Goal: Transaction & Acquisition: Purchase product/service

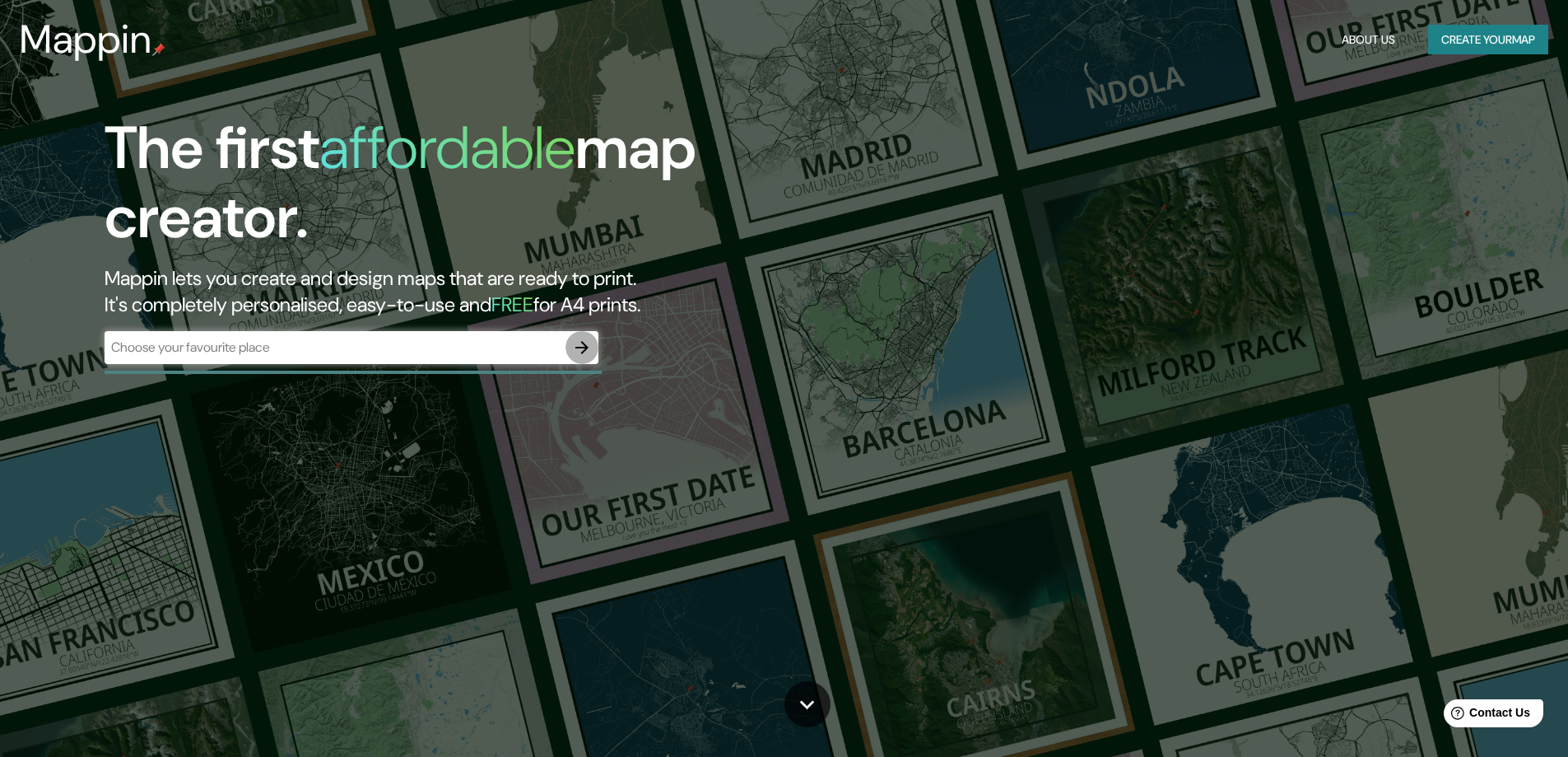
click at [585, 340] on icon "button" at bounding box center [582, 348] width 20 height 20
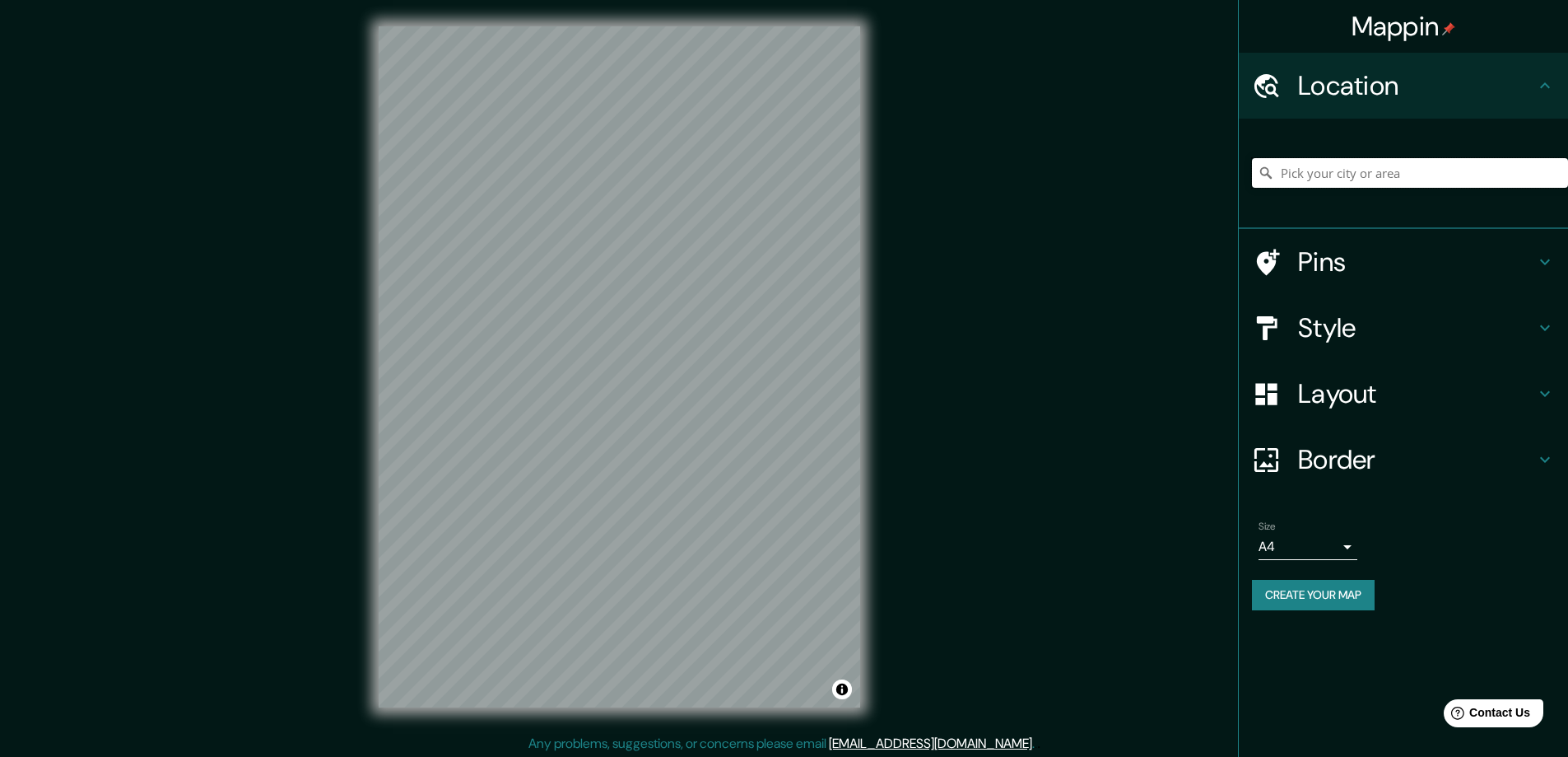
click at [1381, 164] on input "Pick your city or area" at bounding box center [1411, 173] width 317 height 29
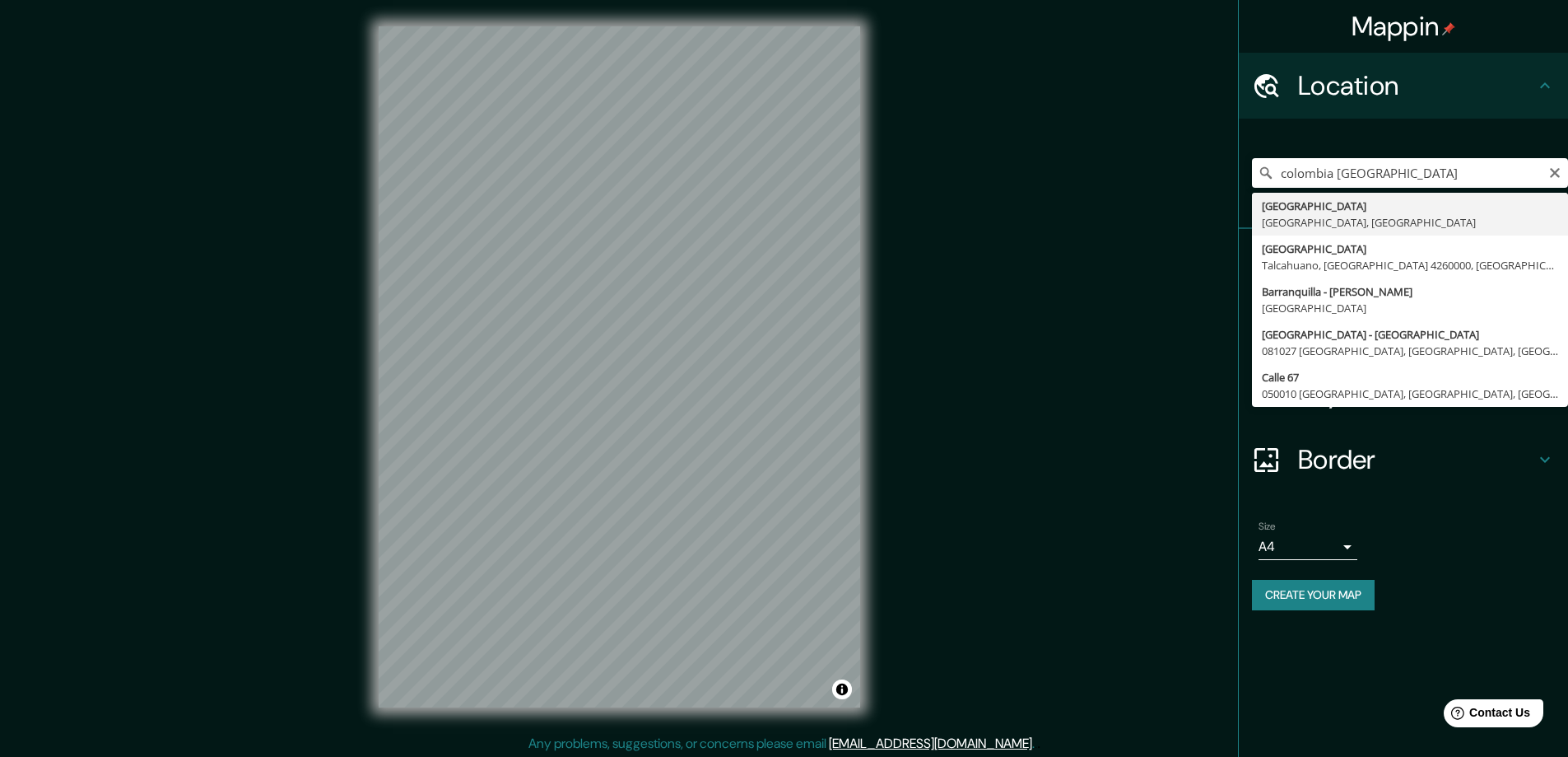
type input "[GEOGRAPHIC_DATA], [GEOGRAPHIC_DATA], [GEOGRAPHIC_DATA]"
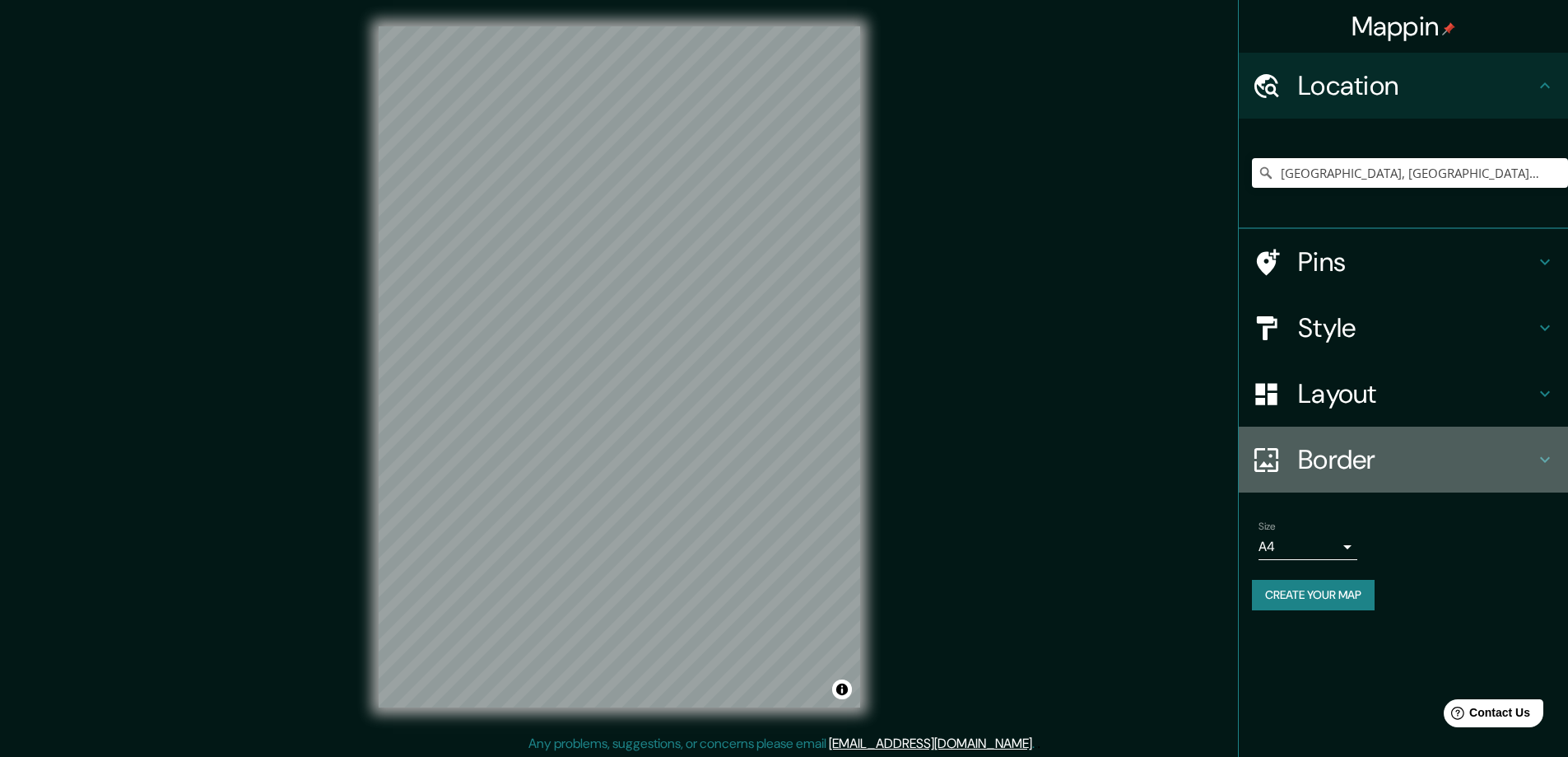
click at [1535, 464] on icon at bounding box center [1545, 460] width 20 height 20
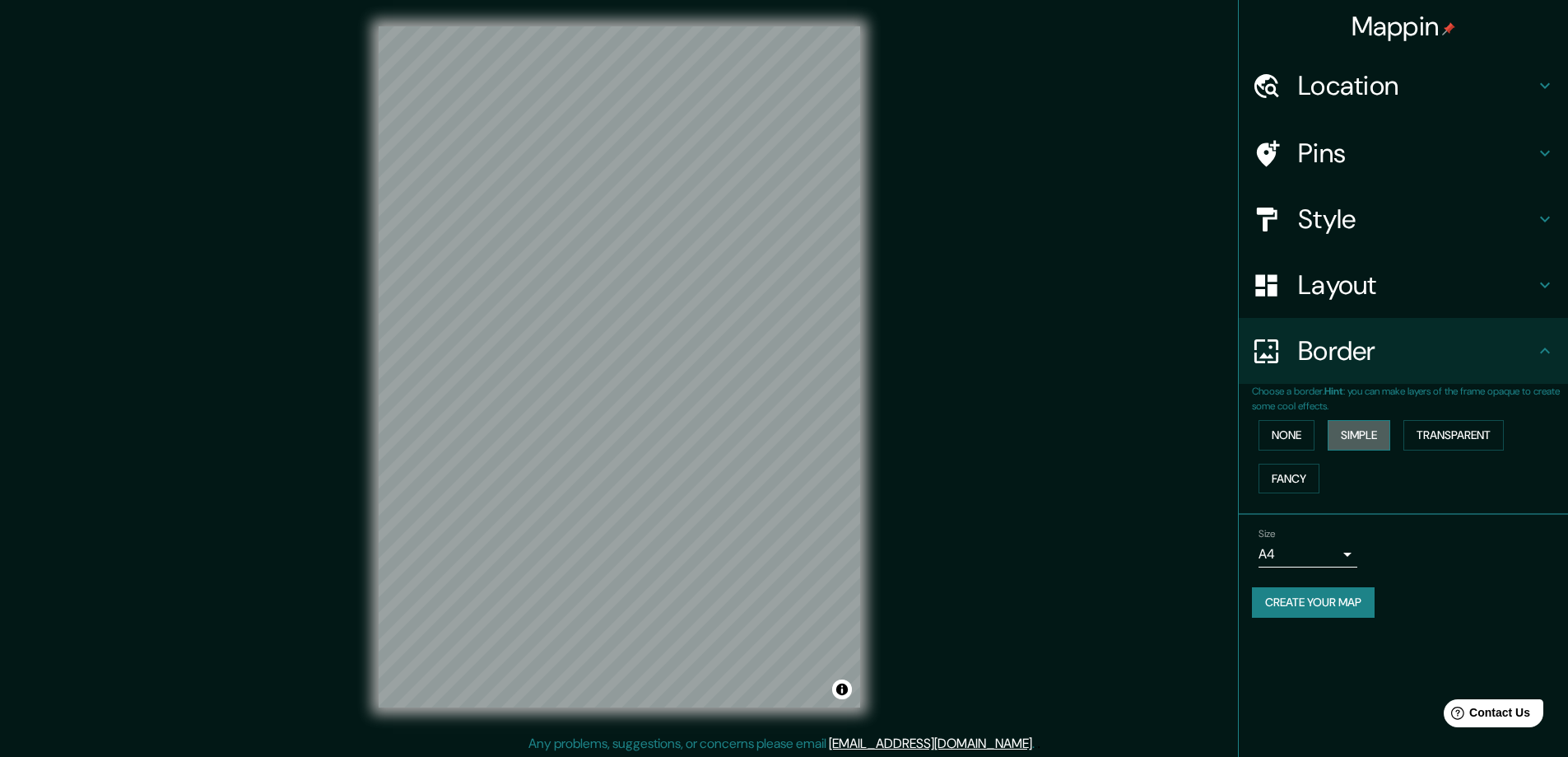
click at [1359, 424] on button "Simple" at bounding box center [1359, 435] width 62 height 30
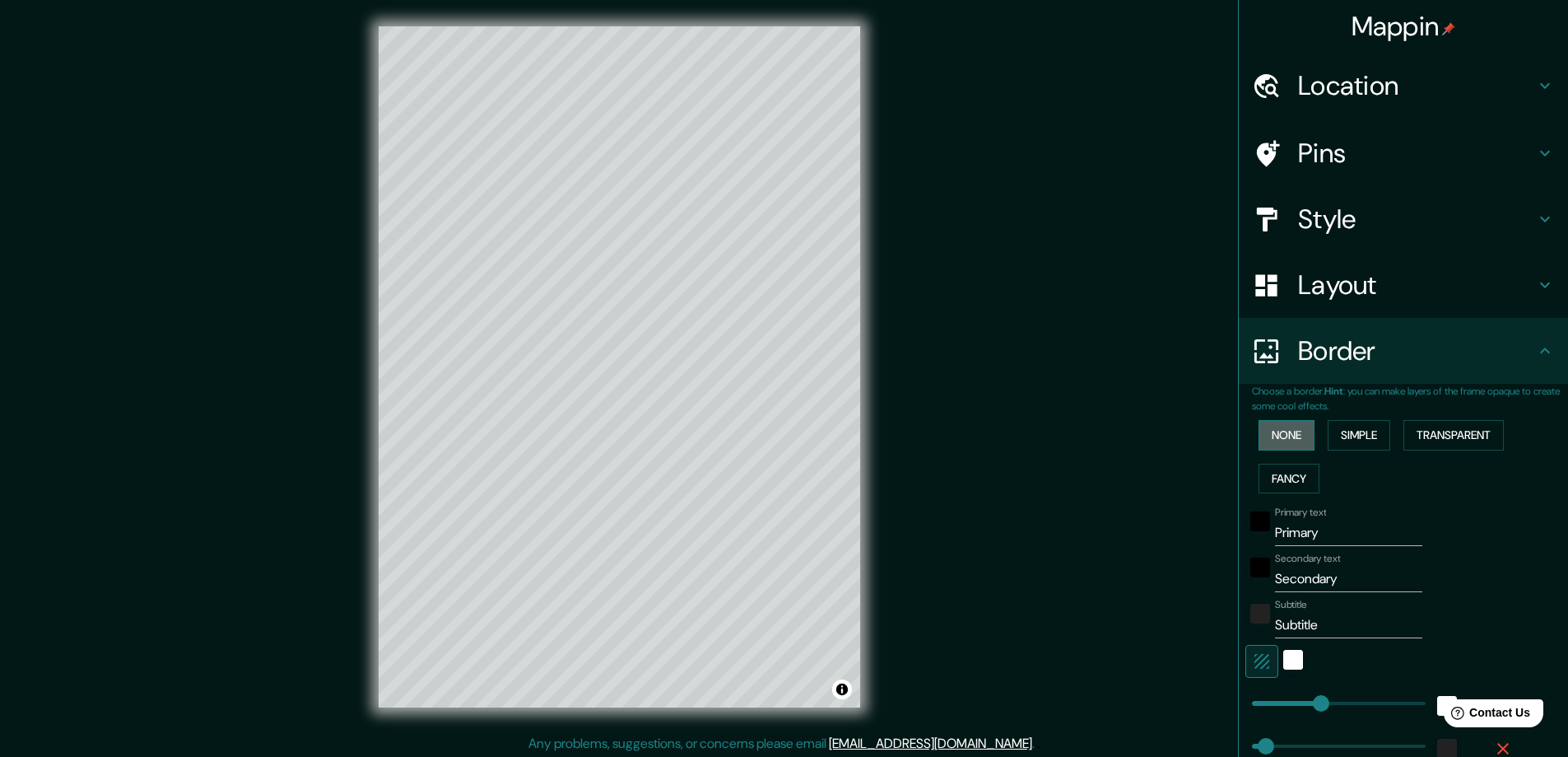
click at [1293, 439] on button "None" at bounding box center [1286, 435] width 56 height 30
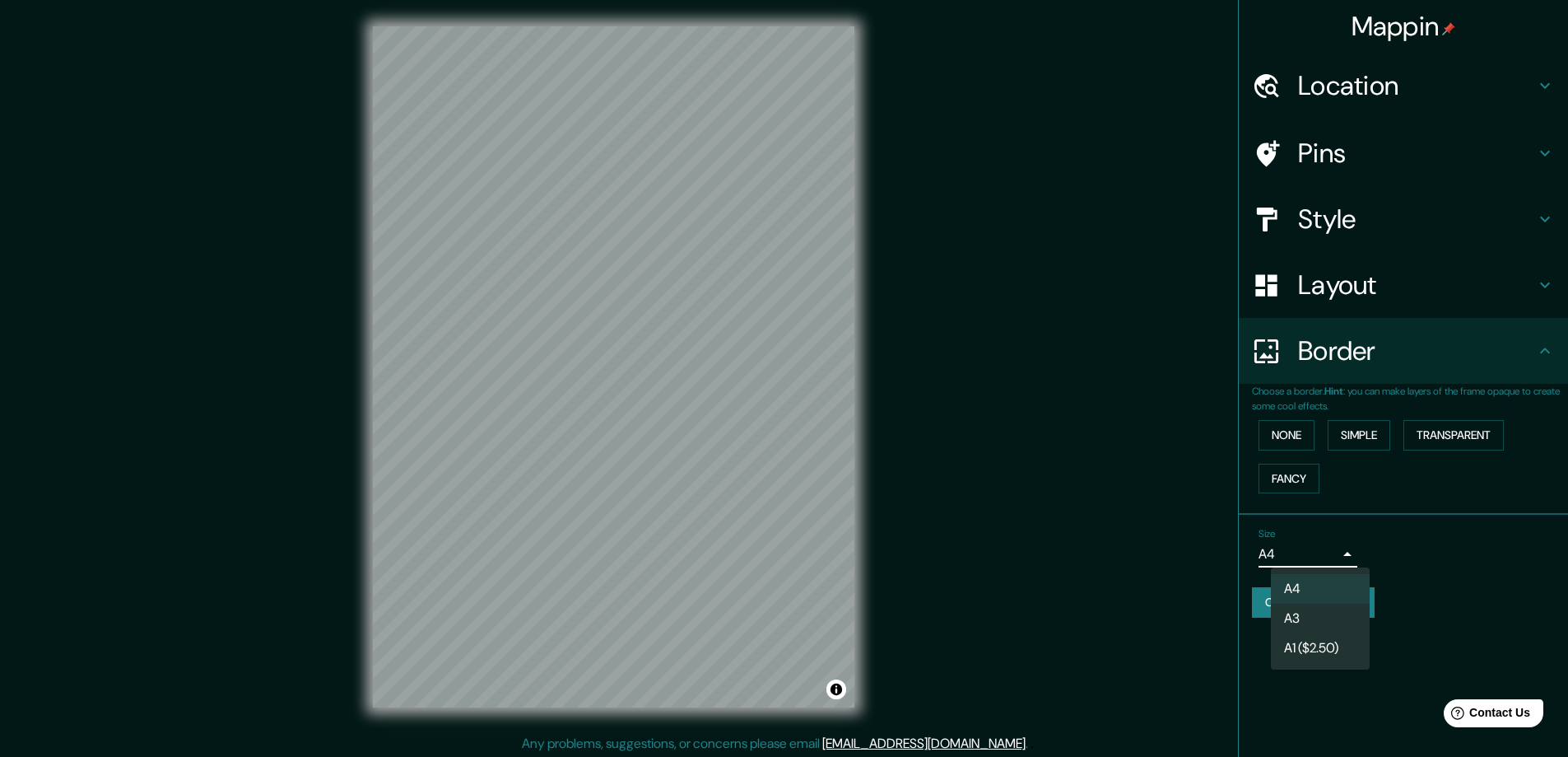
click at [1332, 548] on body "Mappin Location [GEOGRAPHIC_DATA], [GEOGRAPHIC_DATA], [GEOGRAPHIC_DATA] Pins St…" at bounding box center [784, 378] width 1568 height 757
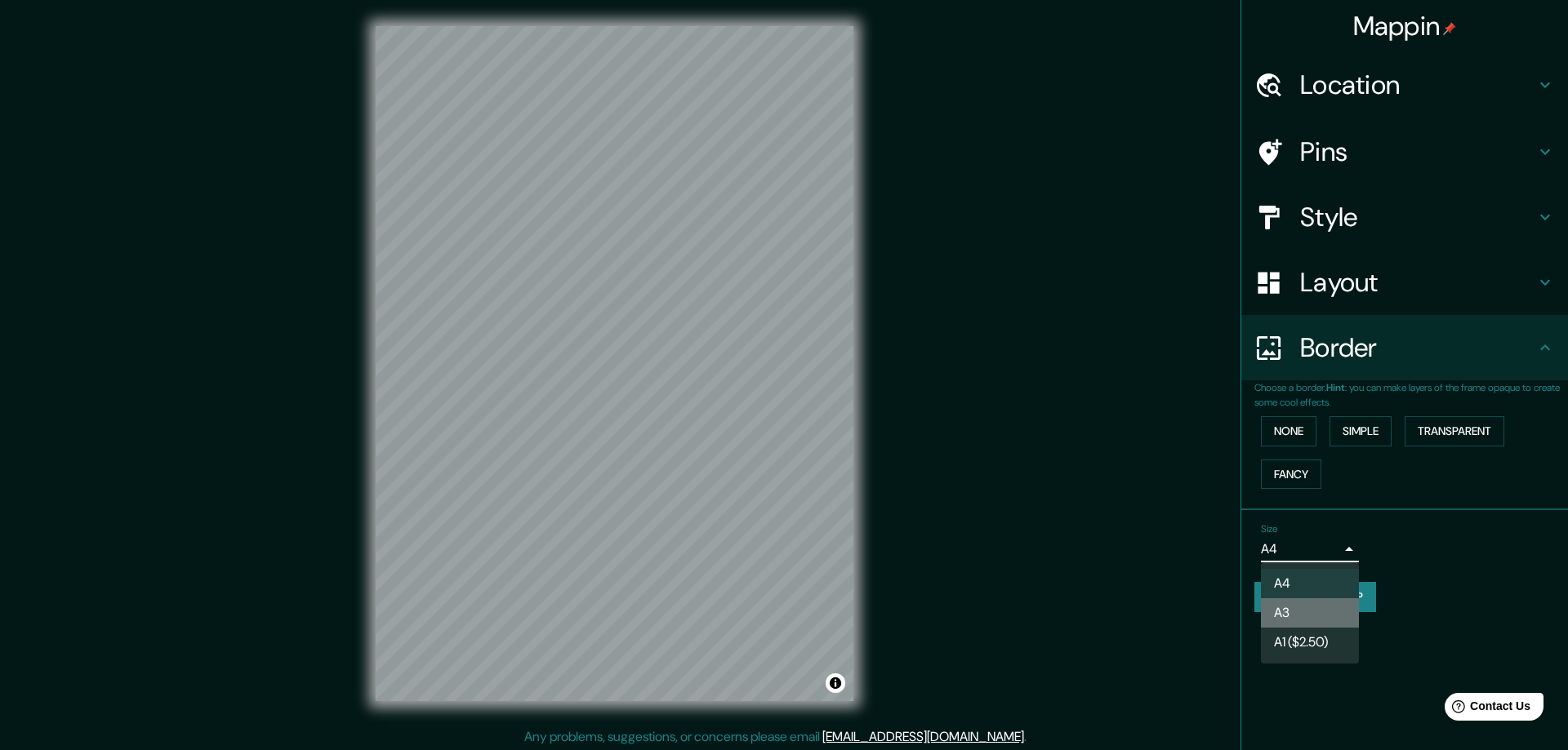
click at [1332, 612] on li "A3" at bounding box center [1309, 613] width 98 height 29
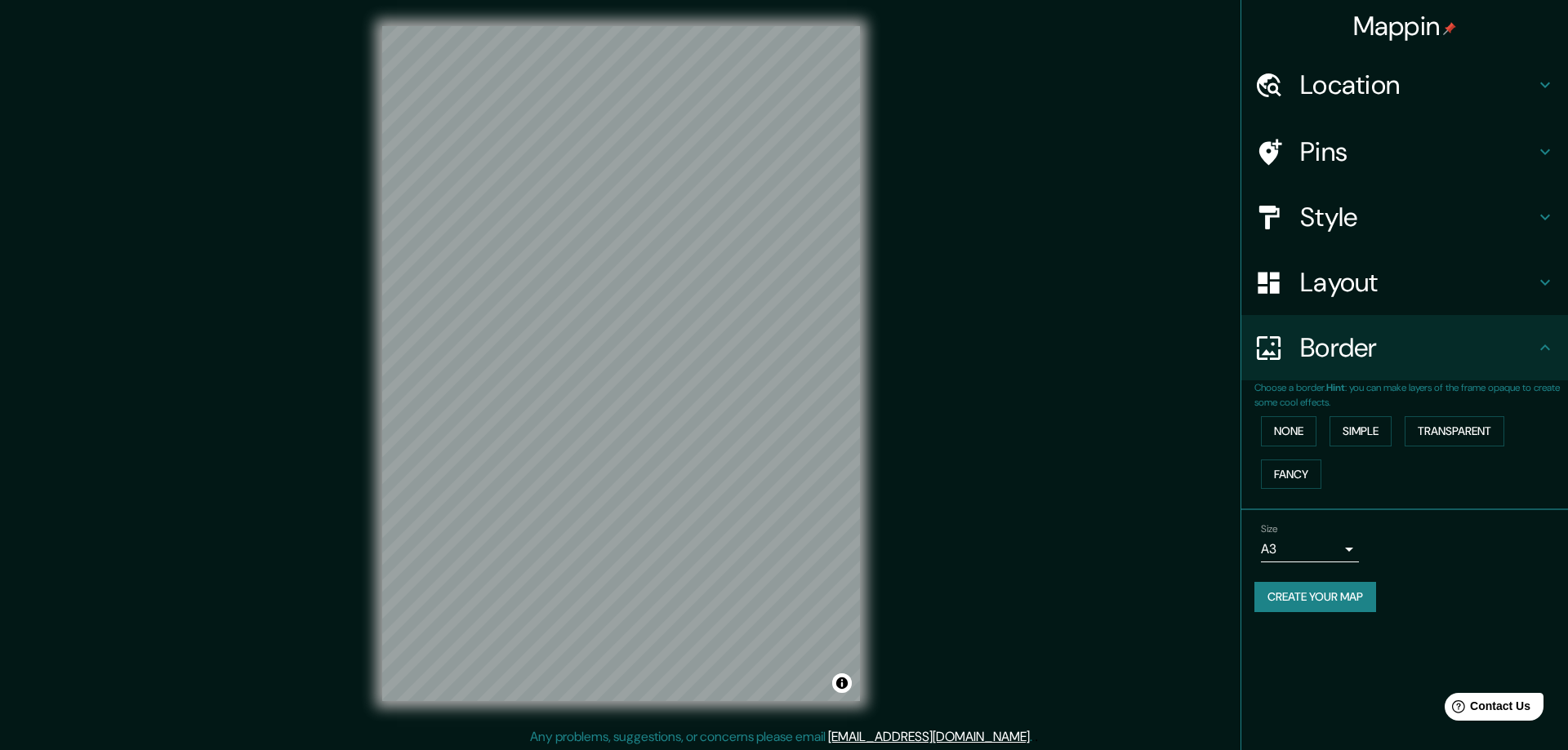
click at [1340, 541] on body "Mappin Location [GEOGRAPHIC_DATA], [GEOGRAPHIC_DATA], [GEOGRAPHIC_DATA] Pins St…" at bounding box center [784, 375] width 1568 height 750
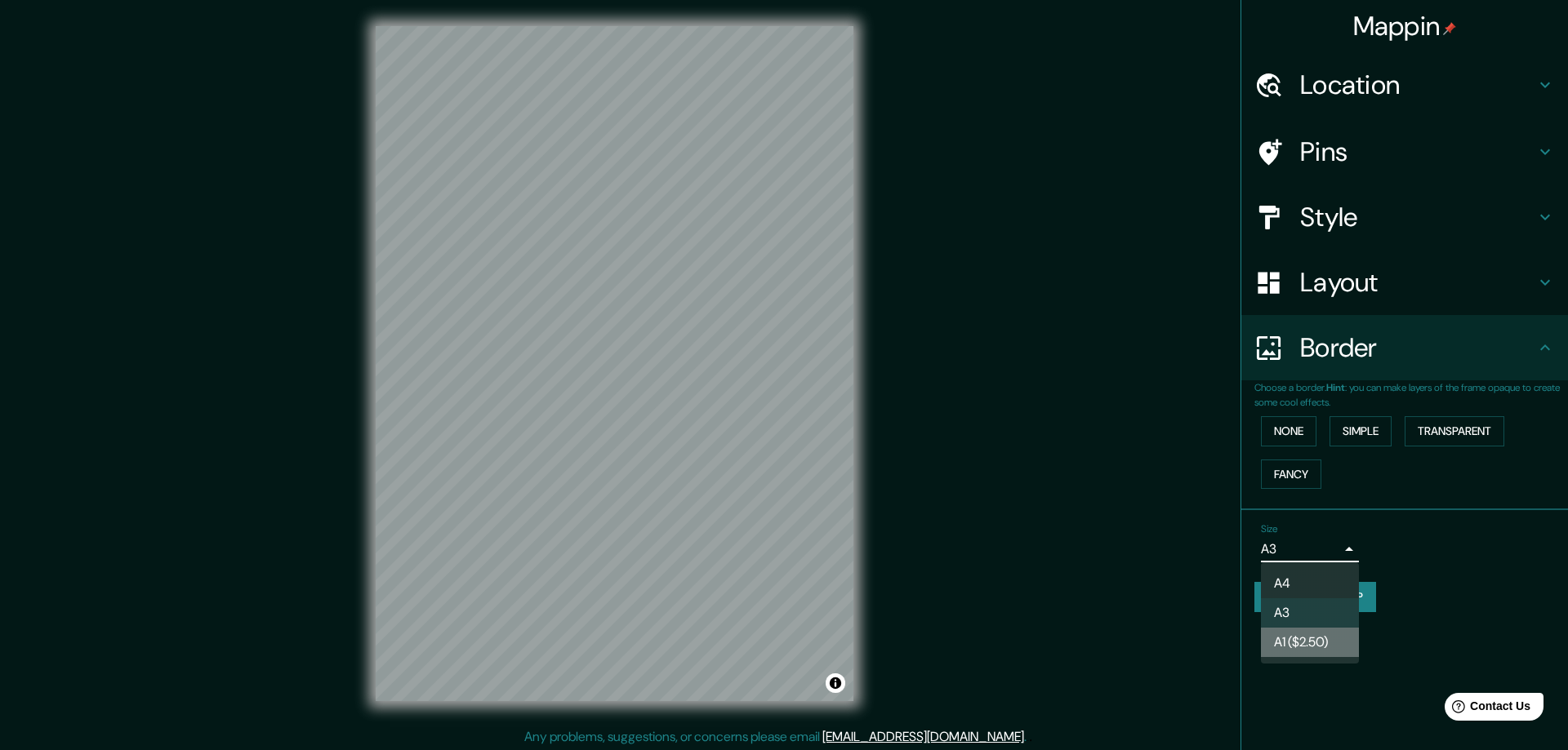
click at [1299, 640] on li "A1 ($2.50)" at bounding box center [1309, 642] width 98 height 29
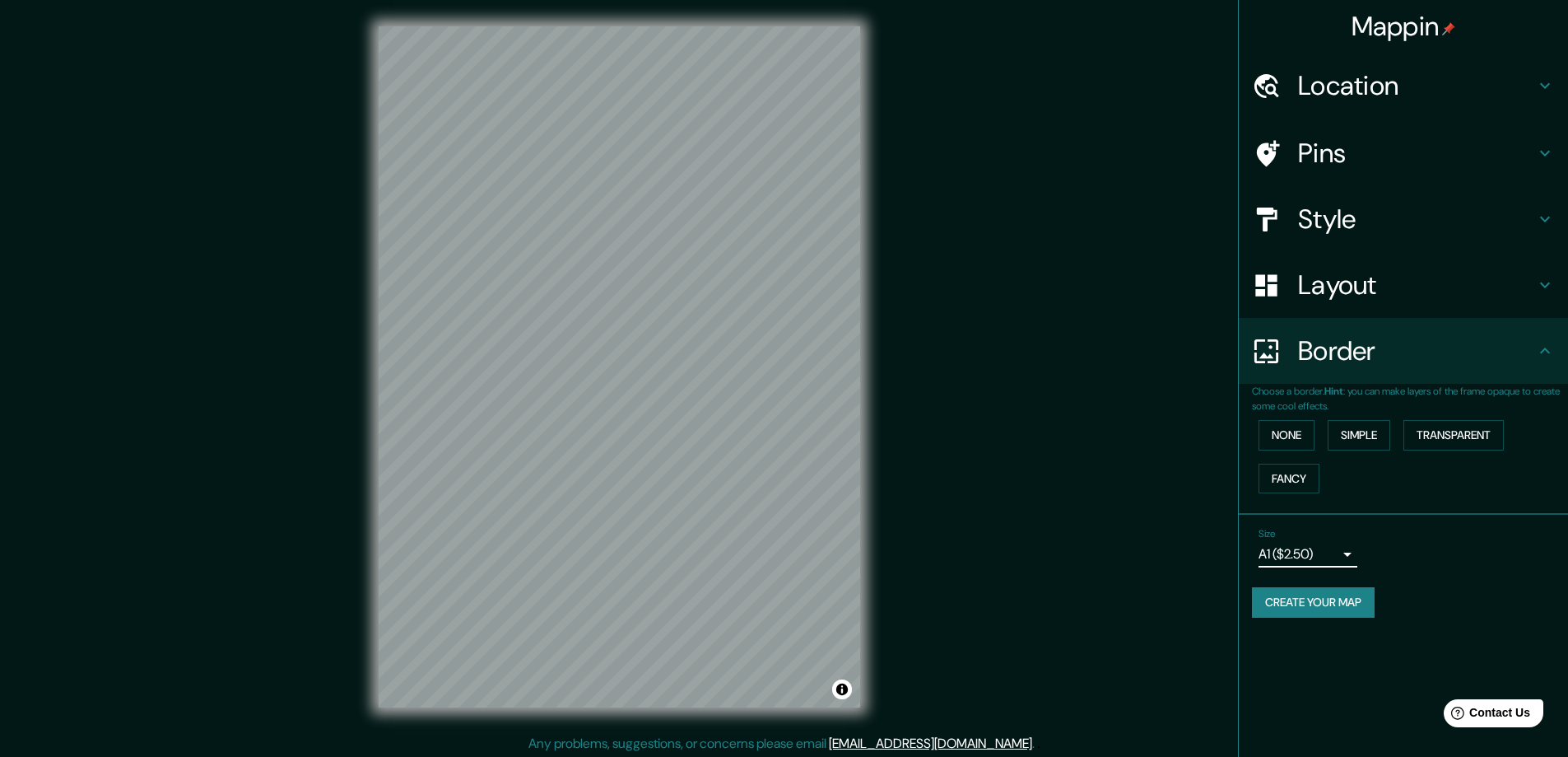
click at [1356, 552] on body "Mappin Location [GEOGRAPHIC_DATA], [GEOGRAPHIC_DATA], [GEOGRAPHIC_DATA] Pins St…" at bounding box center [784, 378] width 1568 height 757
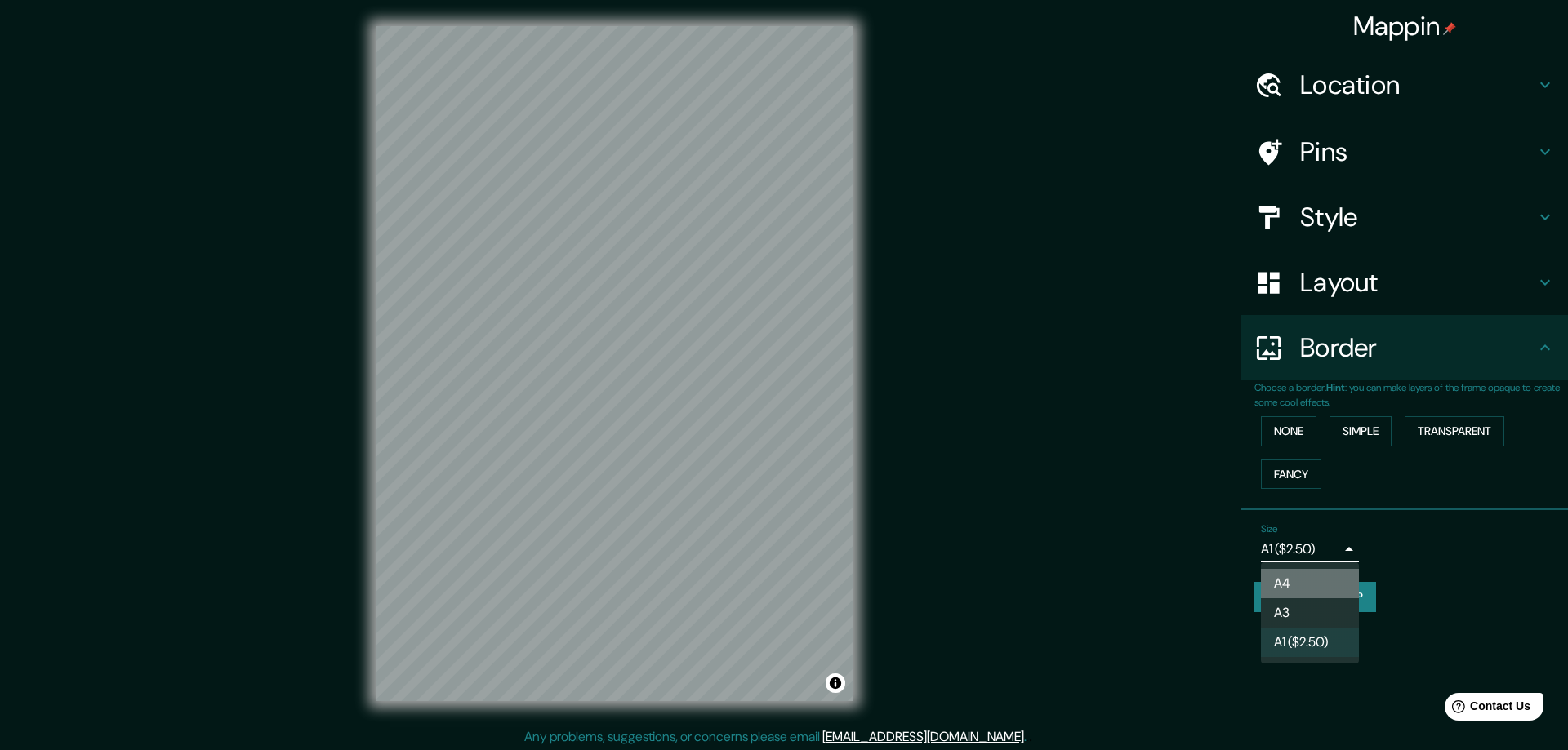
click at [1338, 579] on li "A4" at bounding box center [1309, 583] width 98 height 29
type input "single"
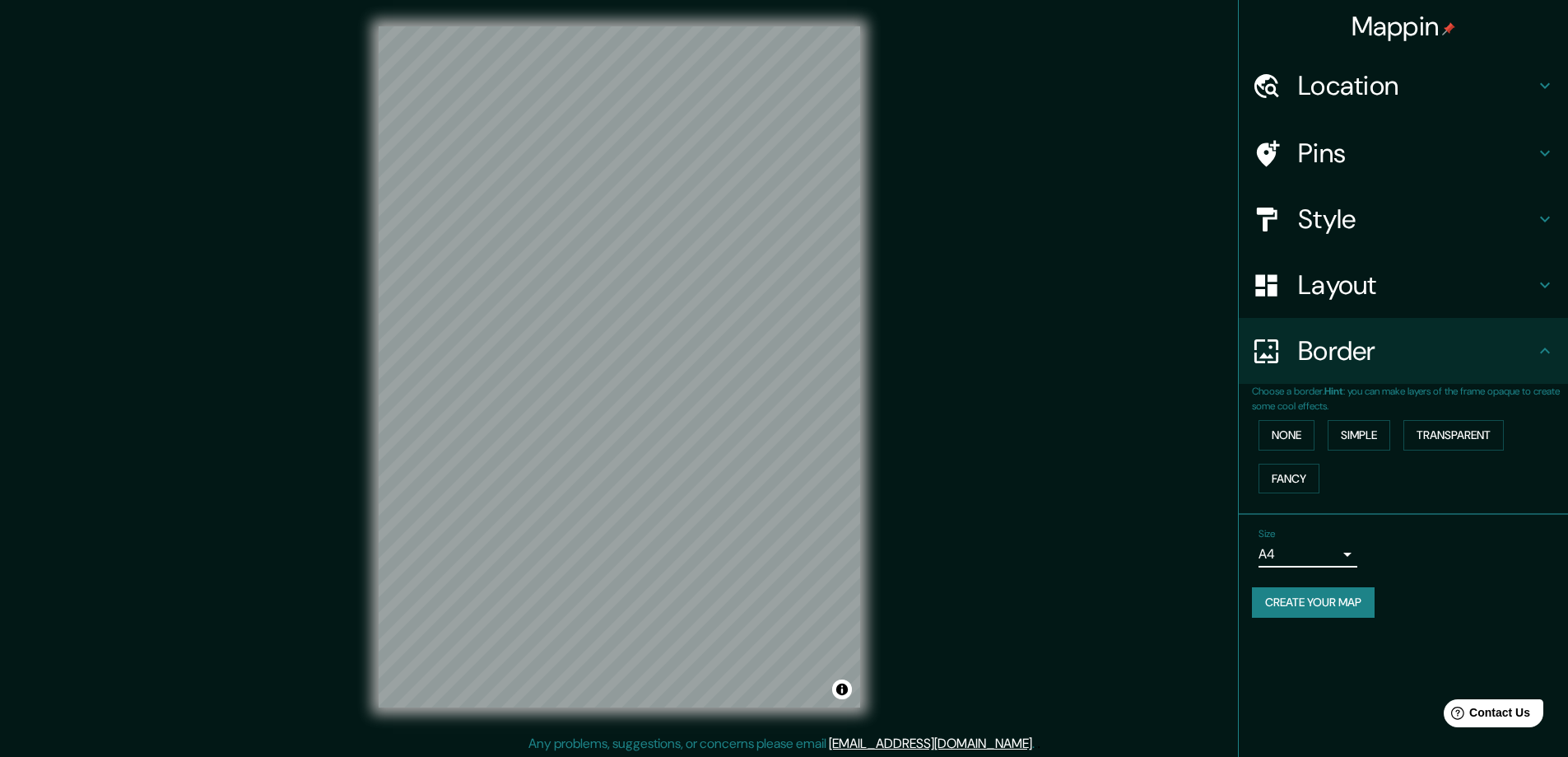
click at [1521, 219] on h4 "Style" at bounding box center [1416, 219] width 237 height 33
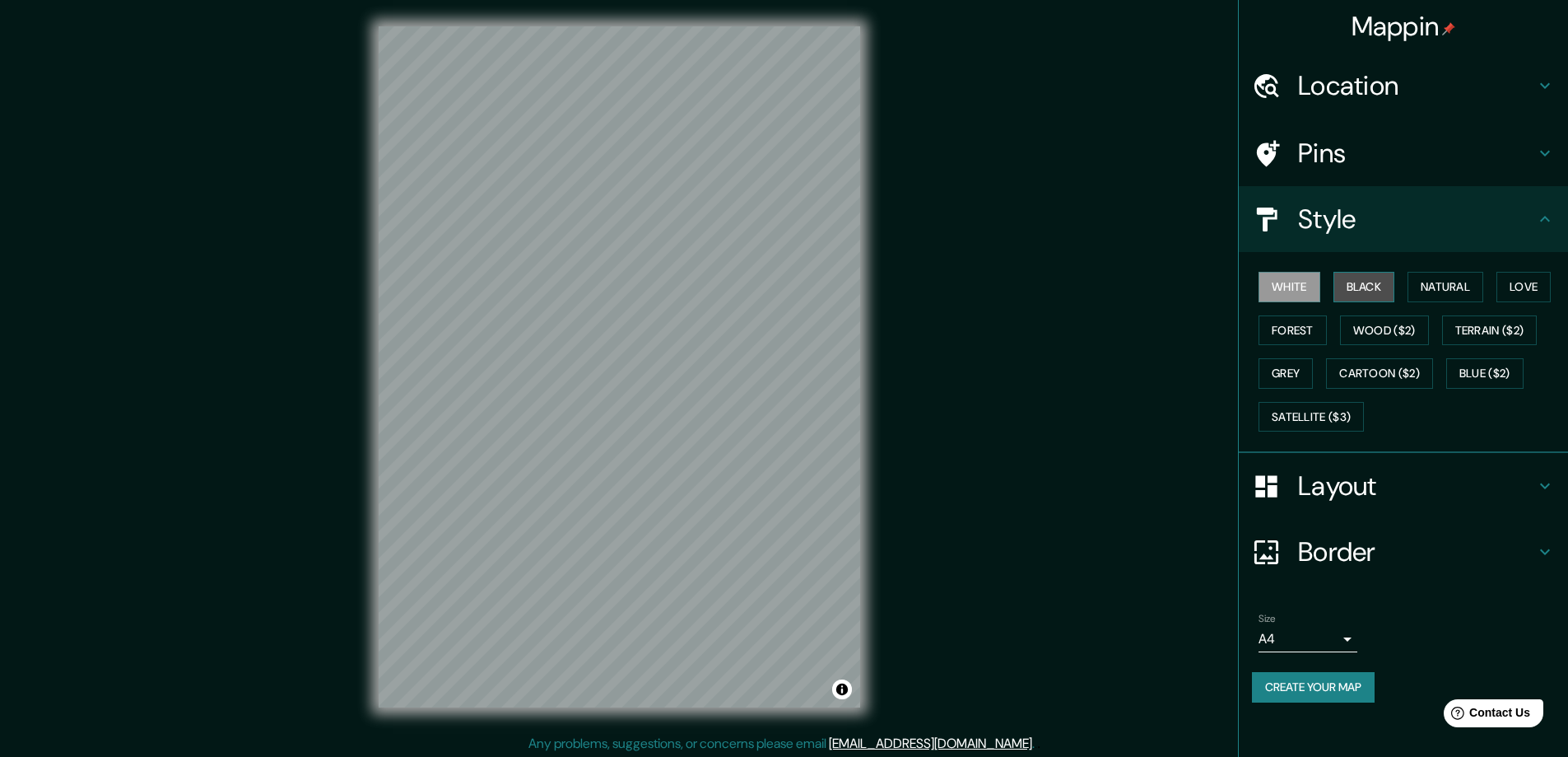
click at [1384, 281] on button "Black" at bounding box center [1364, 287] width 61 height 30
click at [1292, 298] on button "White" at bounding box center [1289, 287] width 61 height 30
click at [1533, 163] on h4 "Pins" at bounding box center [1416, 153] width 237 height 33
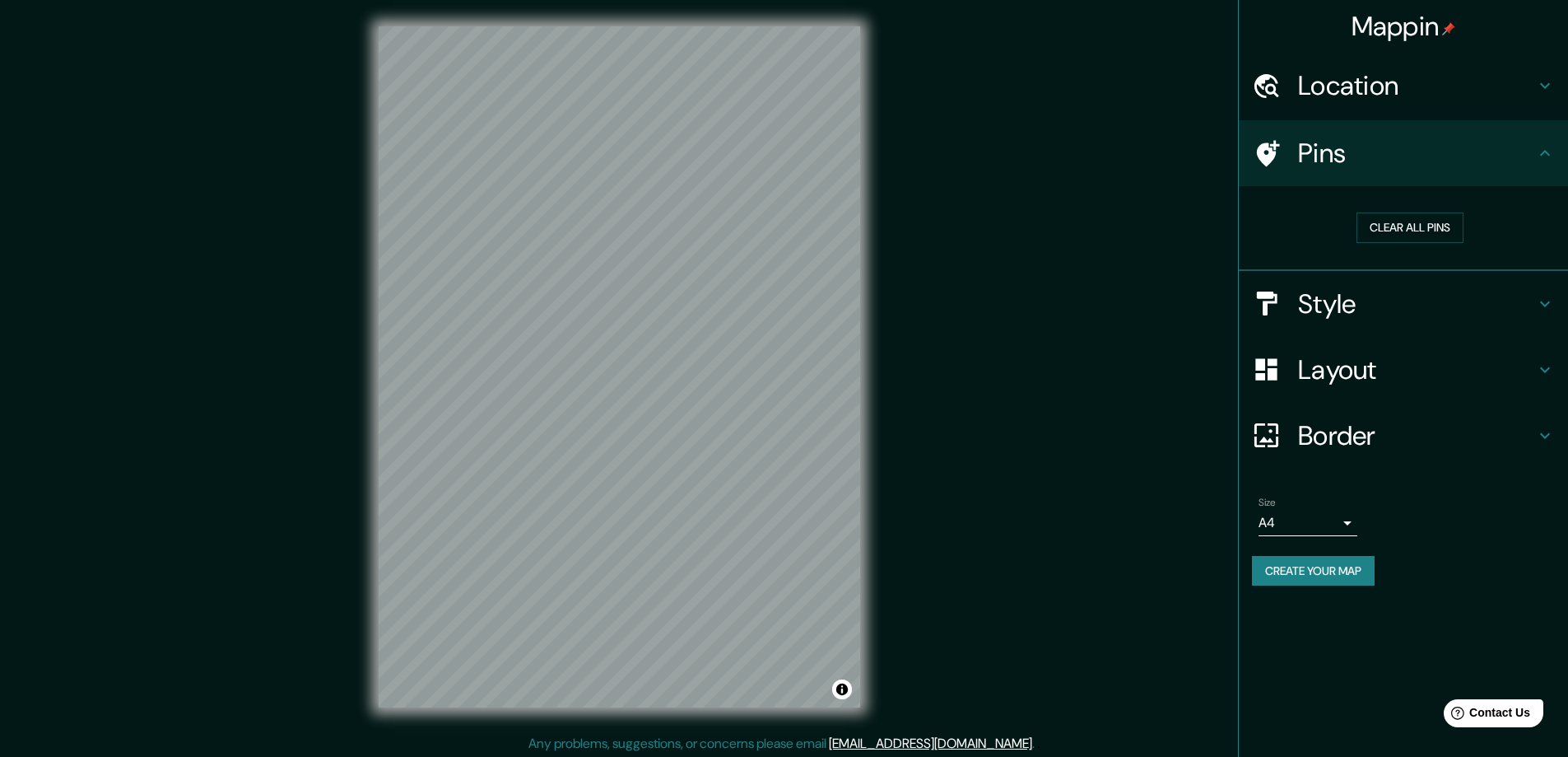
click at [1528, 158] on h4 "Pins" at bounding box center [1416, 153] width 237 height 33
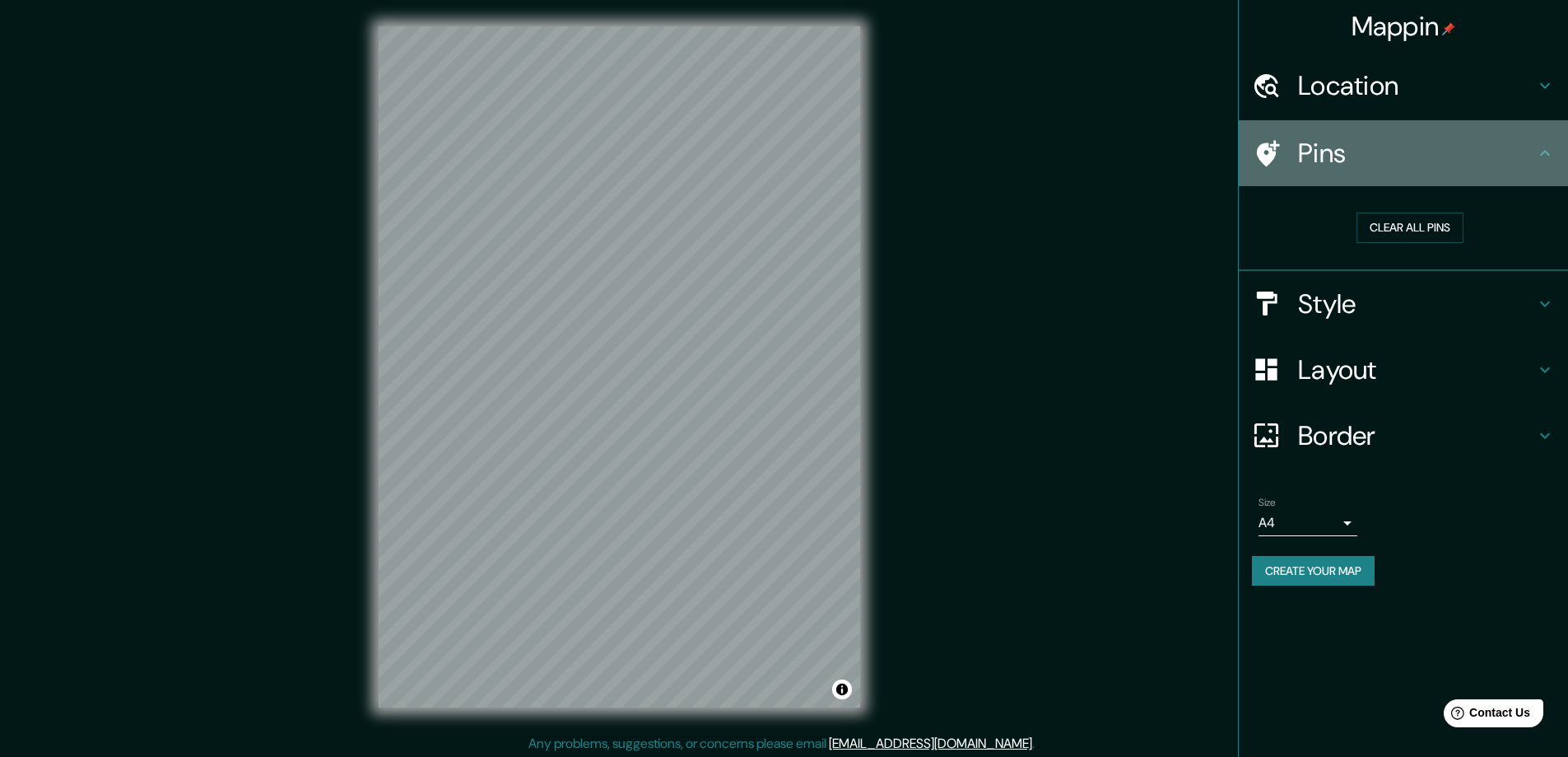
click at [1542, 157] on icon at bounding box center [1545, 154] width 20 height 20
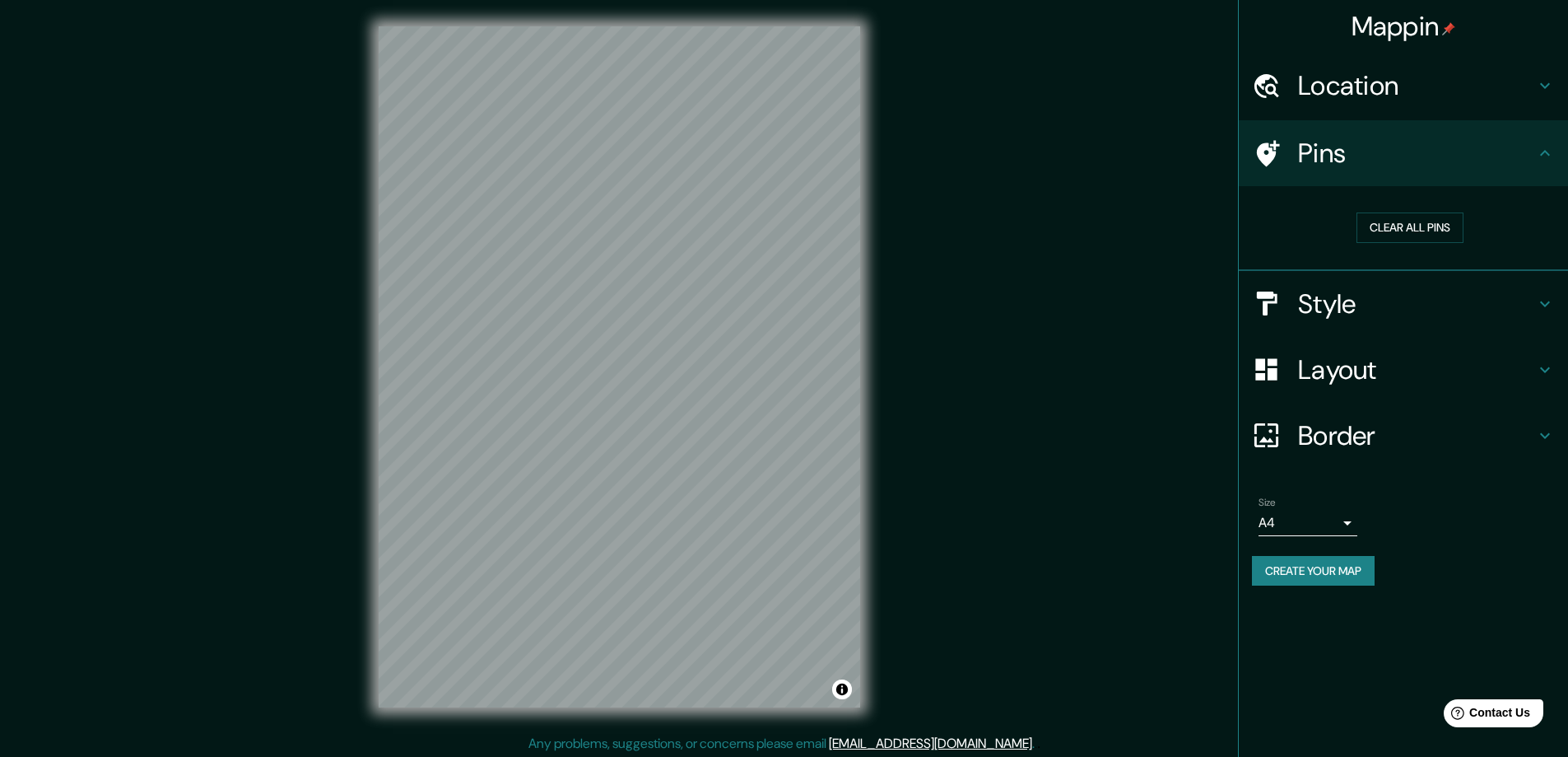
click at [1544, 160] on icon at bounding box center [1545, 154] width 20 height 20
click at [842, 695] on button "Toggle attribution" at bounding box center [843, 689] width 20 height 20
click at [1546, 161] on icon at bounding box center [1545, 154] width 20 height 20
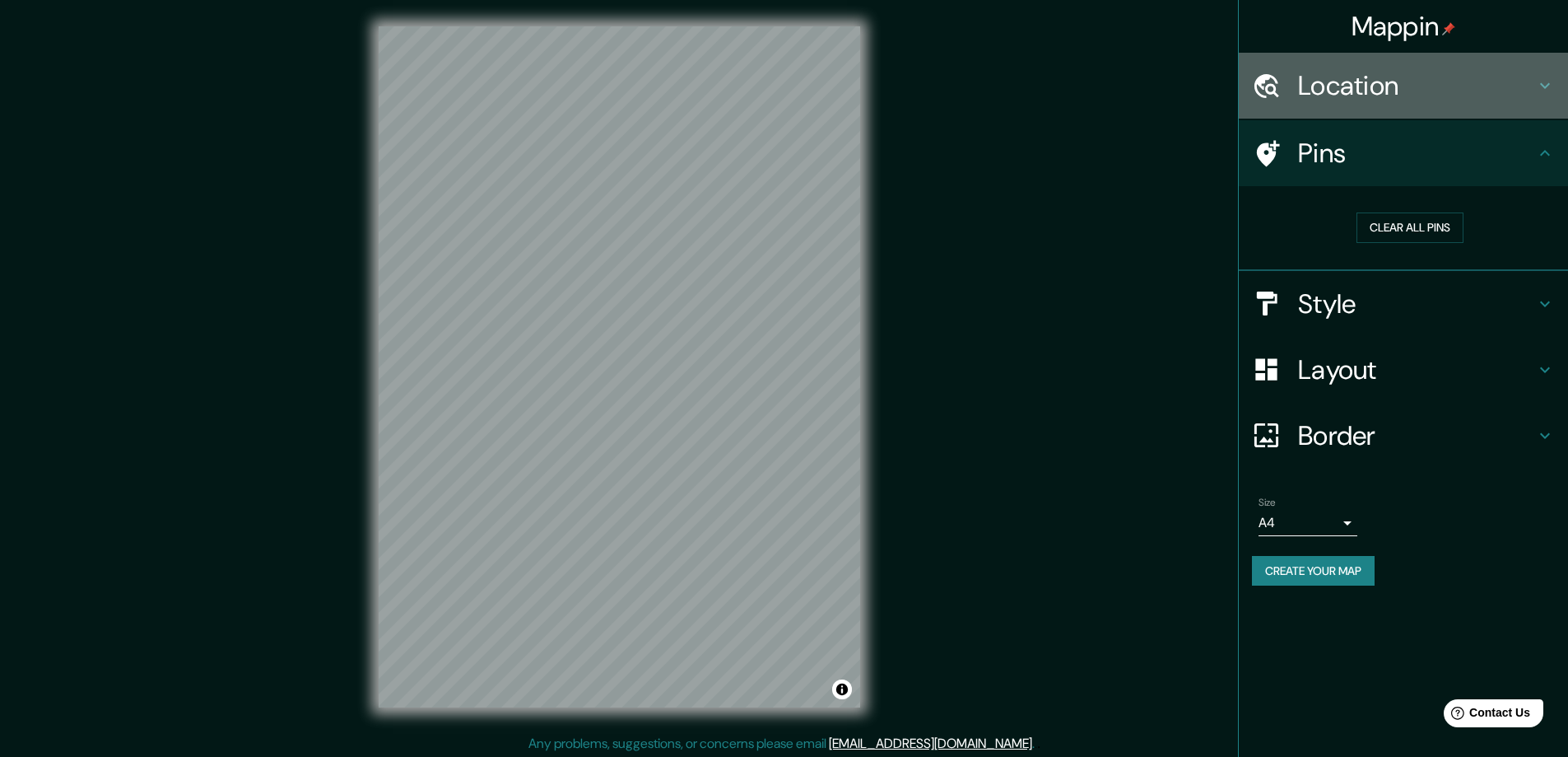
click at [1543, 105] on div "Location" at bounding box center [1403, 86] width 329 height 66
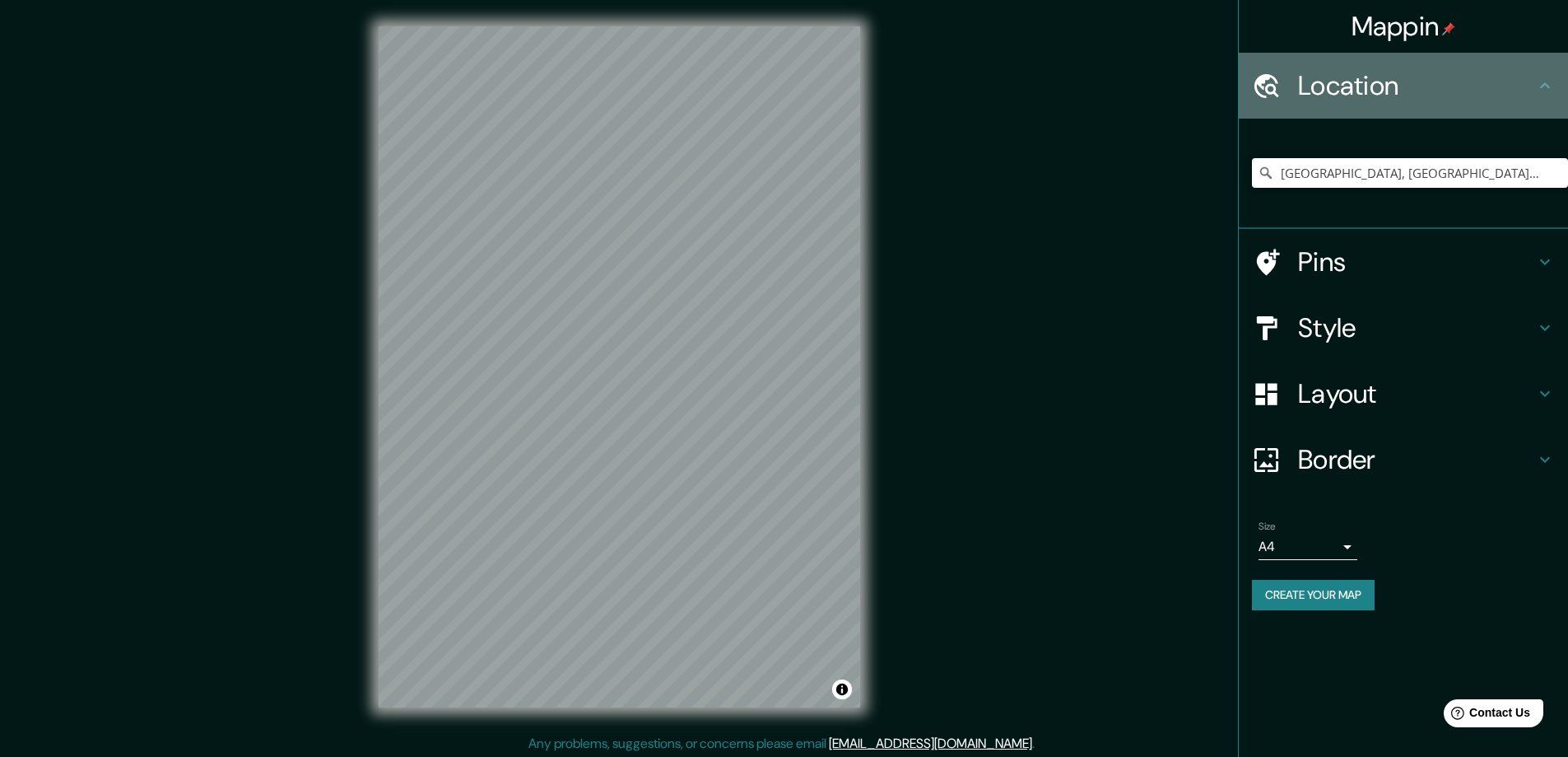
click at [1548, 82] on icon at bounding box center [1545, 86] width 20 height 20
click at [1540, 81] on icon at bounding box center [1545, 86] width 20 height 20
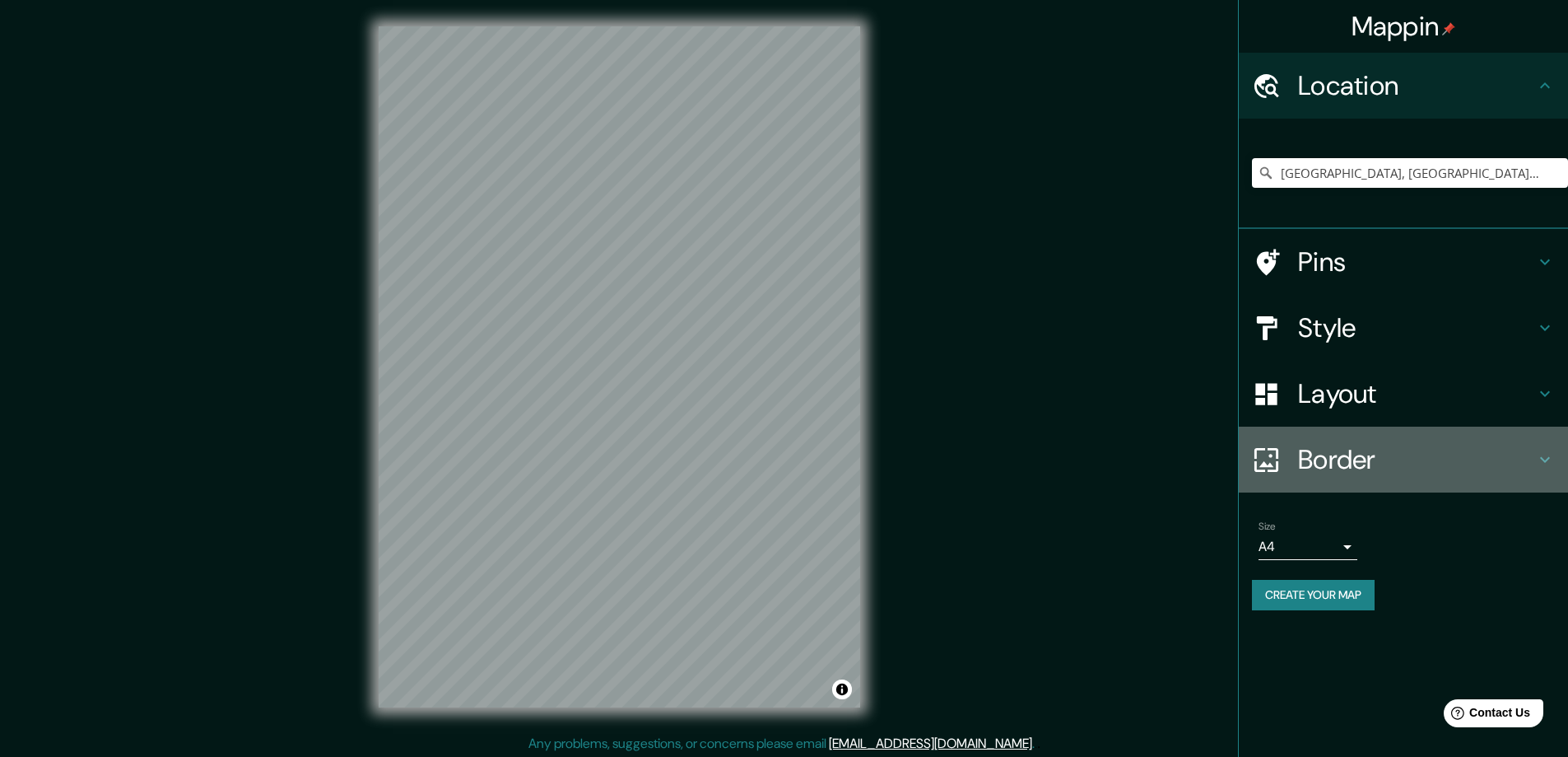
click at [1531, 467] on h4 "Border" at bounding box center [1416, 460] width 237 height 33
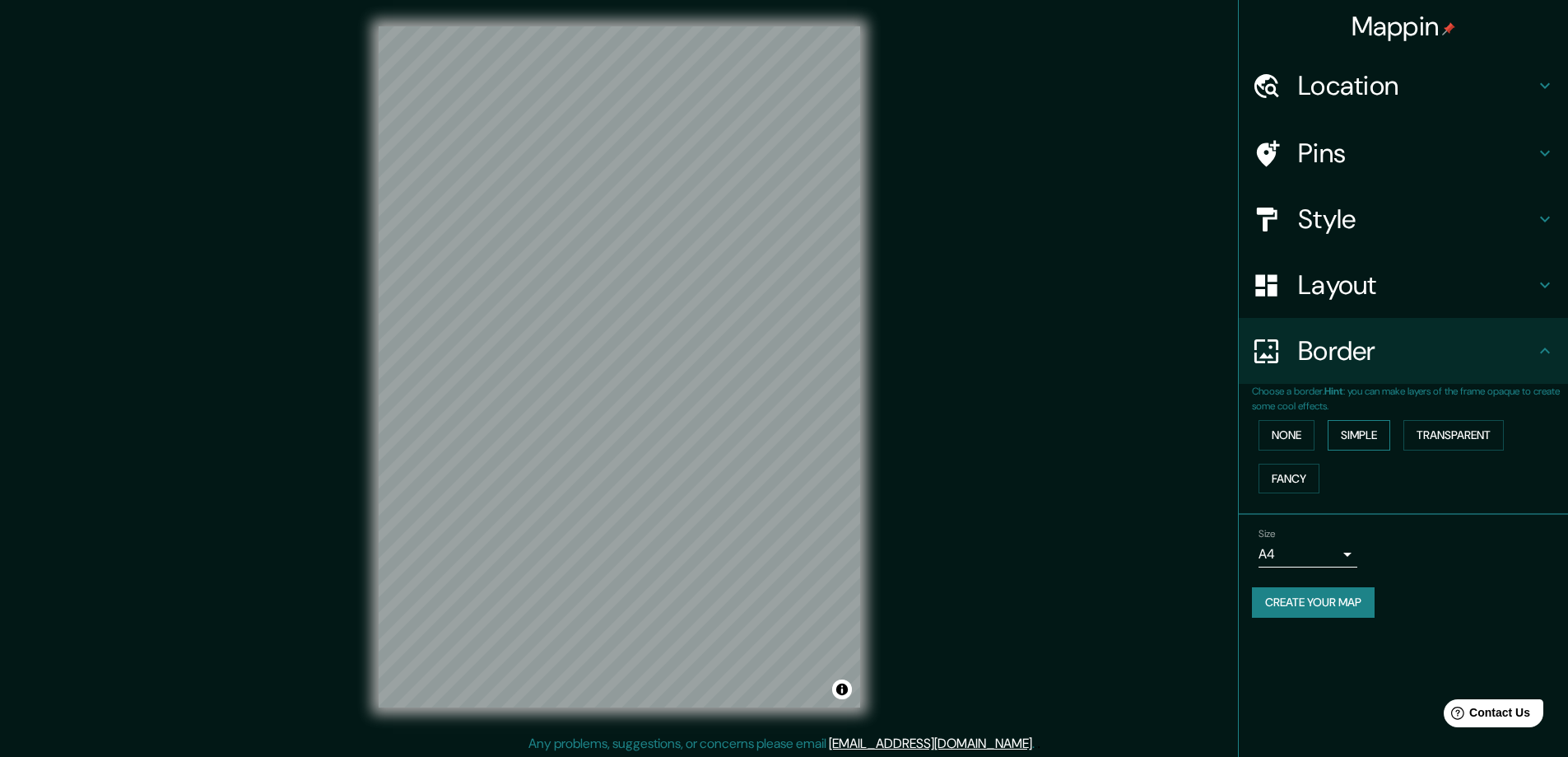
click at [1378, 431] on button "Simple" at bounding box center [1359, 435] width 62 height 30
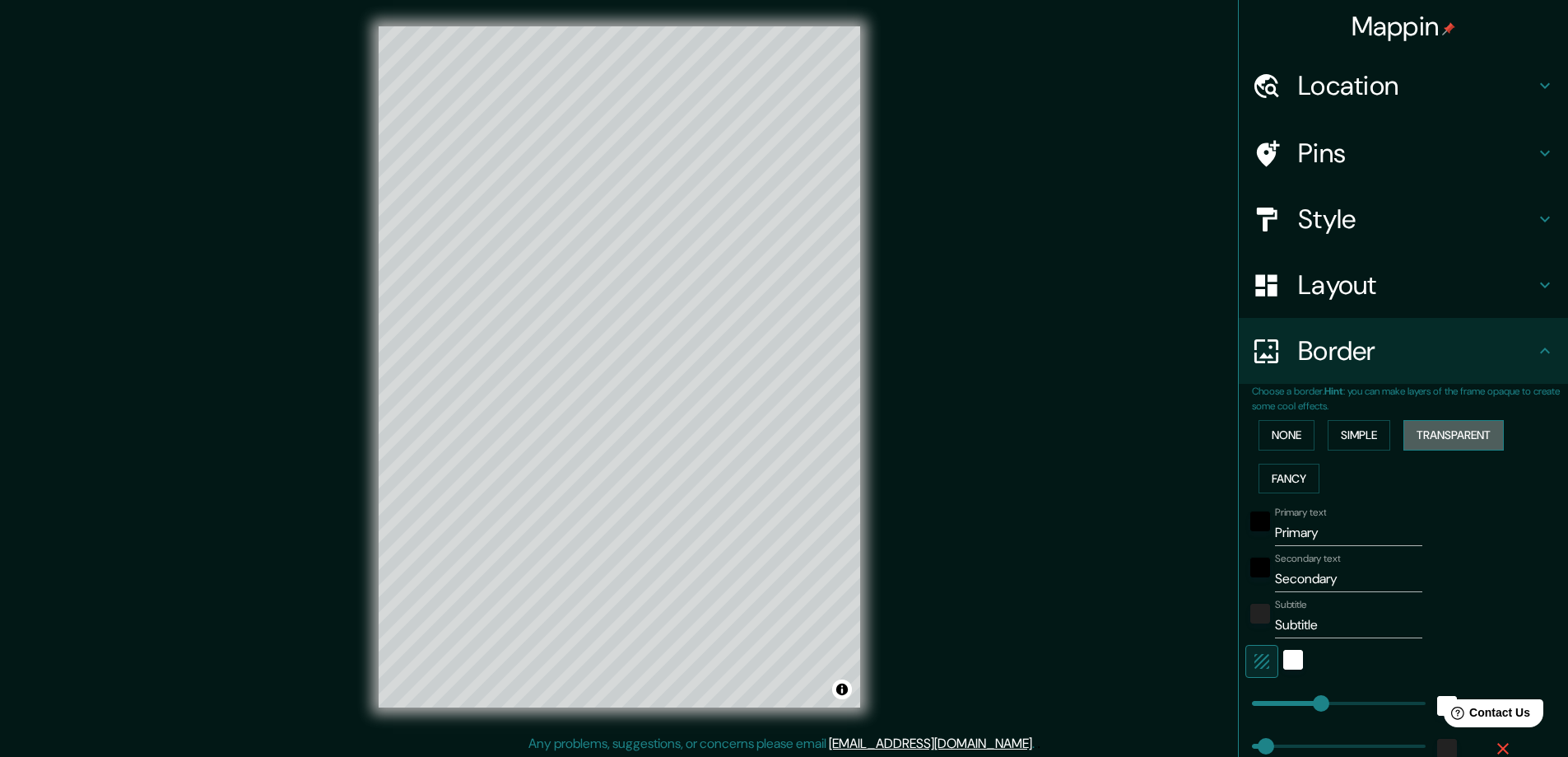
click at [1464, 435] on button "Transparent" at bounding box center [1454, 435] width 101 height 30
click at [1274, 471] on button "Fancy" at bounding box center [1289, 479] width 61 height 30
click at [1279, 436] on button "None" at bounding box center [1286, 435] width 56 height 30
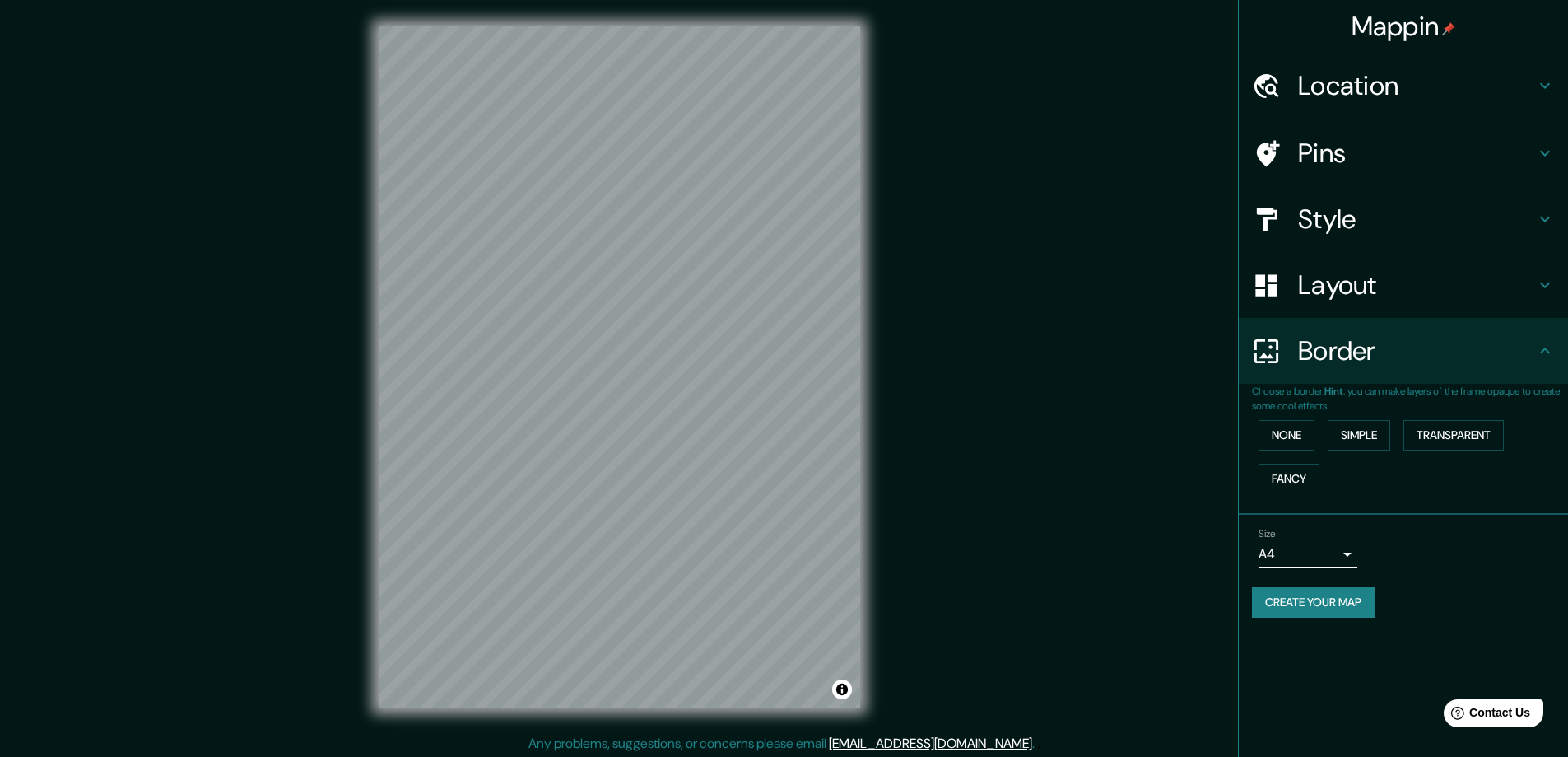
click at [1327, 601] on button "Create your map" at bounding box center [1314, 602] width 123 height 30
click at [1329, 609] on button "Create your map" at bounding box center [1314, 602] width 123 height 30
drag, startPoint x: 1123, startPoint y: 497, endPoint x: 1107, endPoint y: 505, distance: 17.9
click at [1122, 497] on div "Mappin Location [GEOGRAPHIC_DATA], [GEOGRAPHIC_DATA], [GEOGRAPHIC_DATA] Pins St…" at bounding box center [784, 380] width 1568 height 760
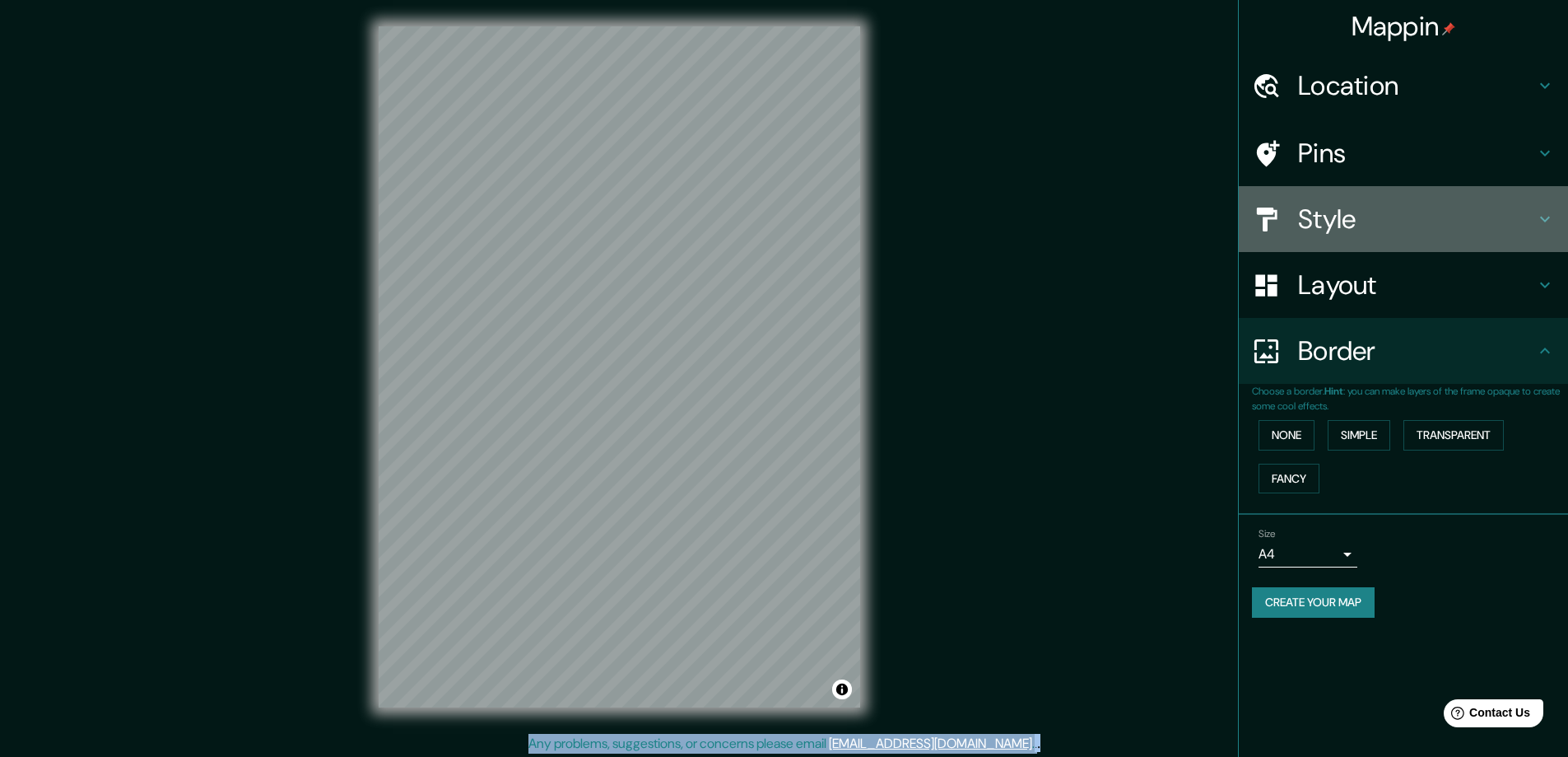
click at [1442, 229] on h4 "Style" at bounding box center [1416, 219] width 237 height 33
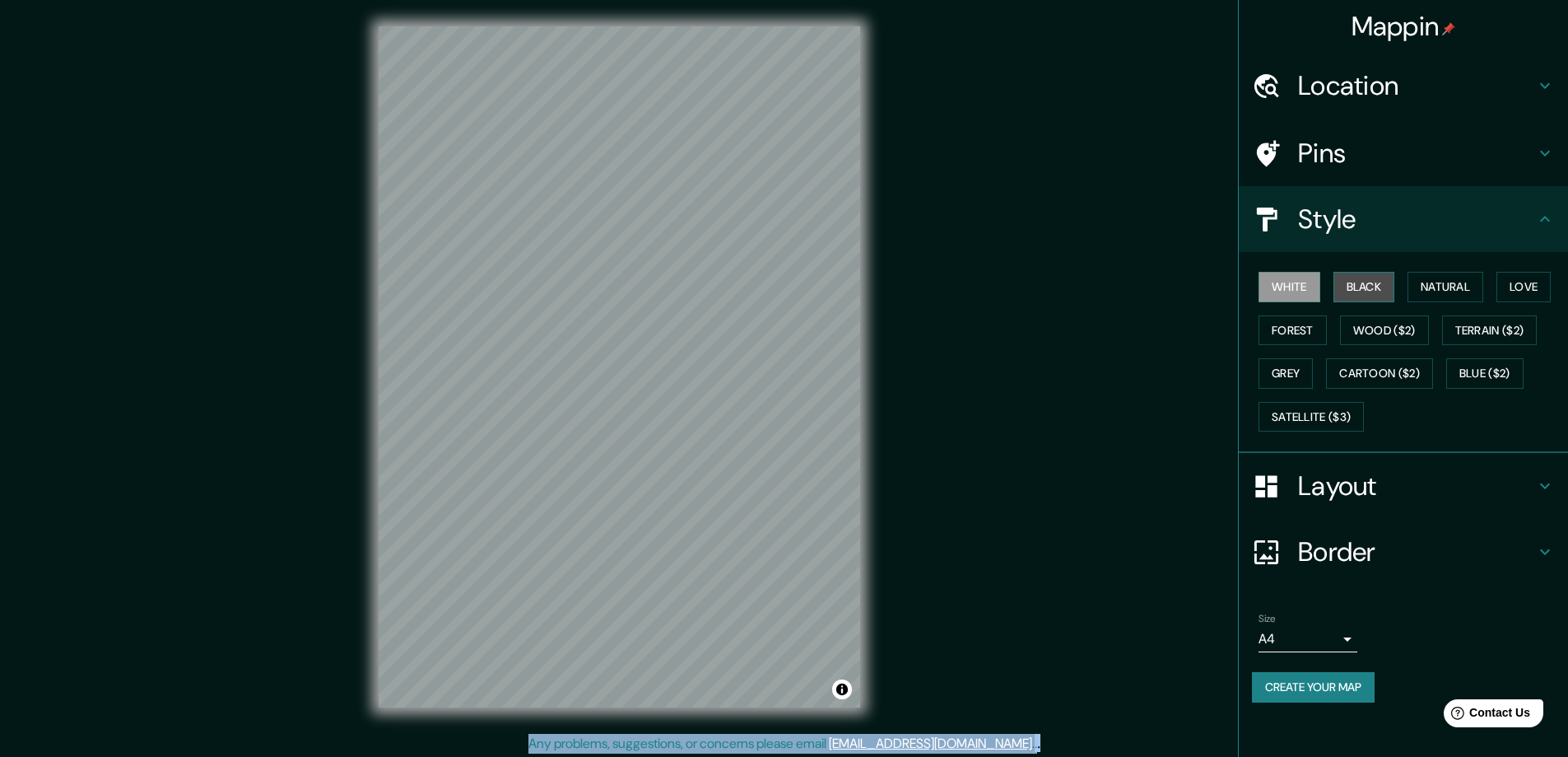
click at [1367, 292] on button "Black" at bounding box center [1364, 287] width 61 height 30
click at [1293, 285] on button "White" at bounding box center [1289, 287] width 61 height 30
click at [1277, 324] on button "Forest" at bounding box center [1293, 330] width 69 height 30
click at [1457, 294] on button "Natural" at bounding box center [1445, 287] width 76 height 30
click at [1520, 285] on button "Love" at bounding box center [1523, 287] width 54 height 30
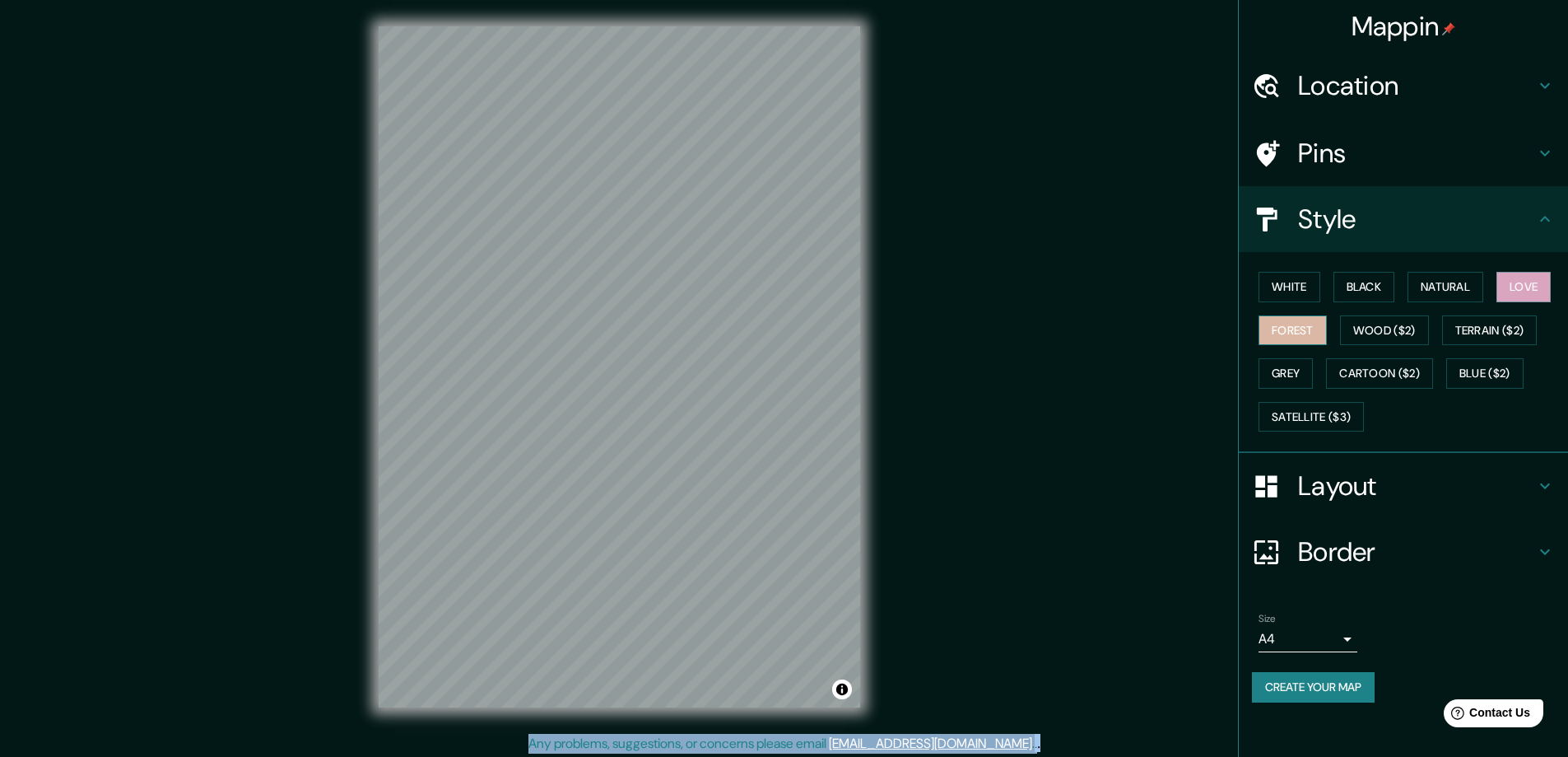
click at [1324, 329] on button "Forest" at bounding box center [1293, 330] width 69 height 30
click at [1364, 333] on button "Wood ($2)" at bounding box center [1384, 330] width 89 height 30
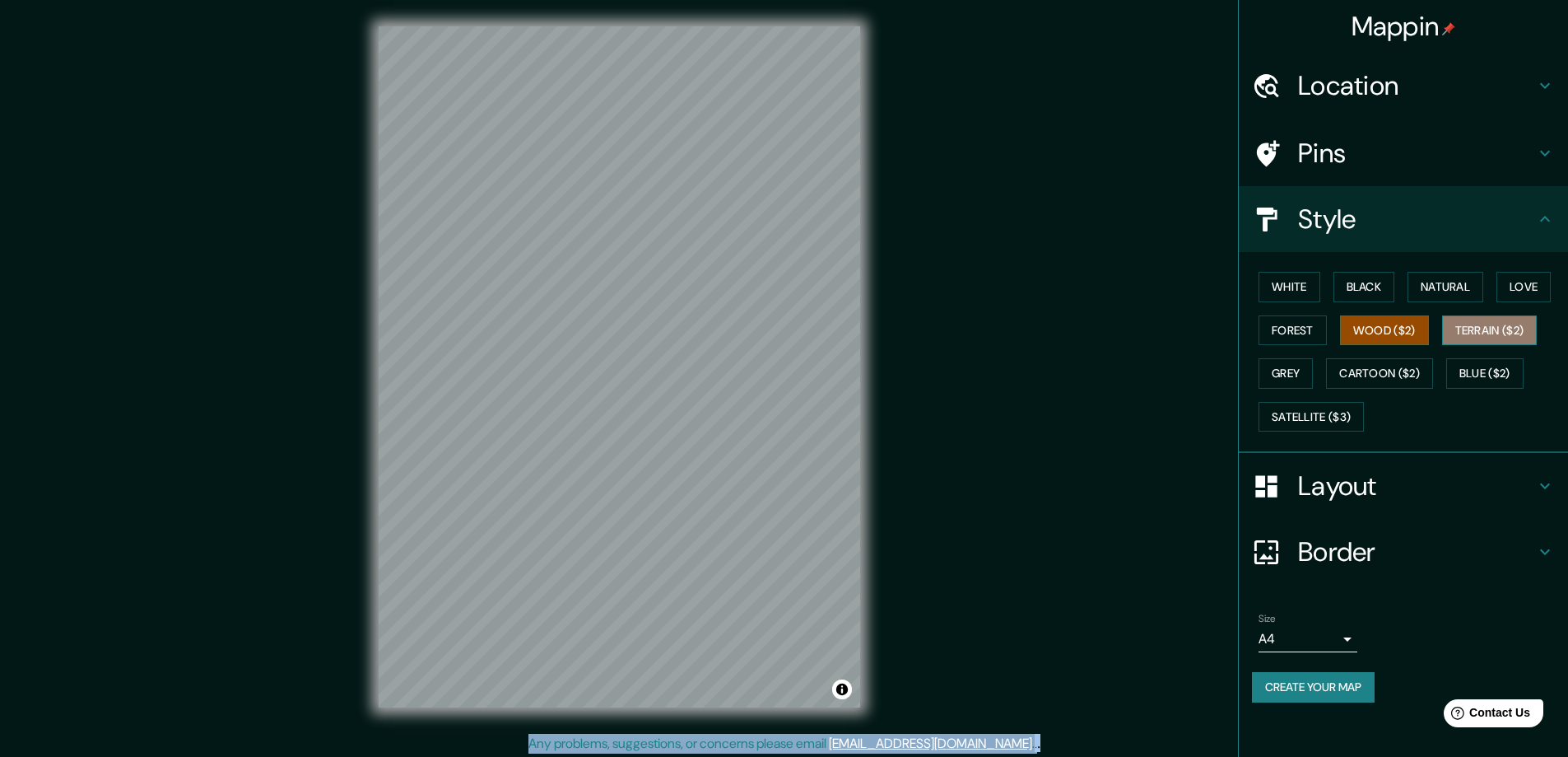
click at [1491, 325] on button "Terrain ($2)" at bounding box center [1489, 330] width 95 height 30
click at [1302, 365] on button "Grey" at bounding box center [1285, 373] width 54 height 30
click at [1487, 334] on button "Terrain ($2)" at bounding box center [1489, 330] width 95 height 30
click at [1283, 373] on button "Grey" at bounding box center [1285, 373] width 54 height 30
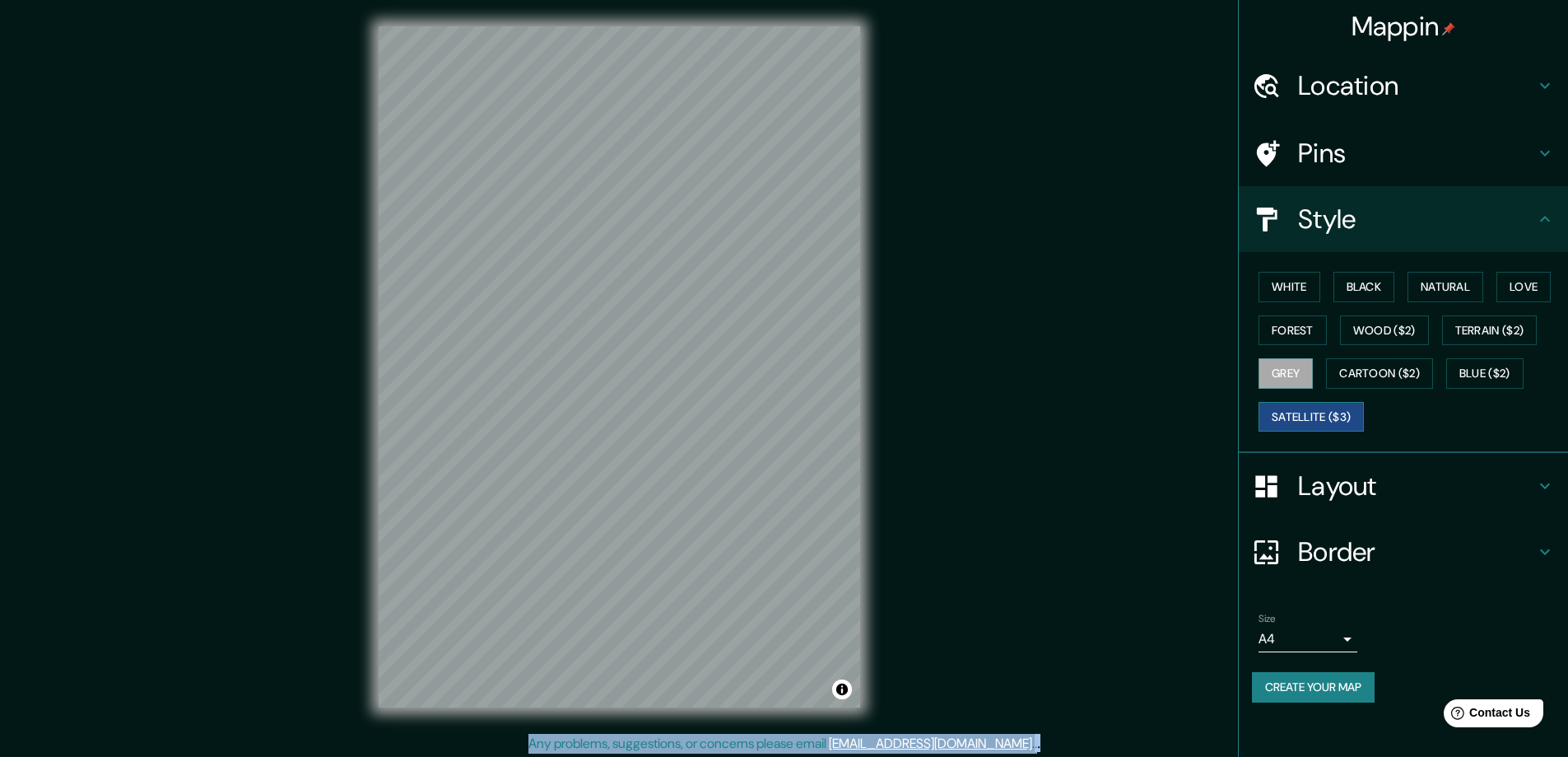
click at [1355, 420] on button "Satellite ($3)" at bounding box center [1311, 416] width 105 height 30
click at [1384, 381] on button "Cartoon ($2)" at bounding box center [1380, 373] width 107 height 30
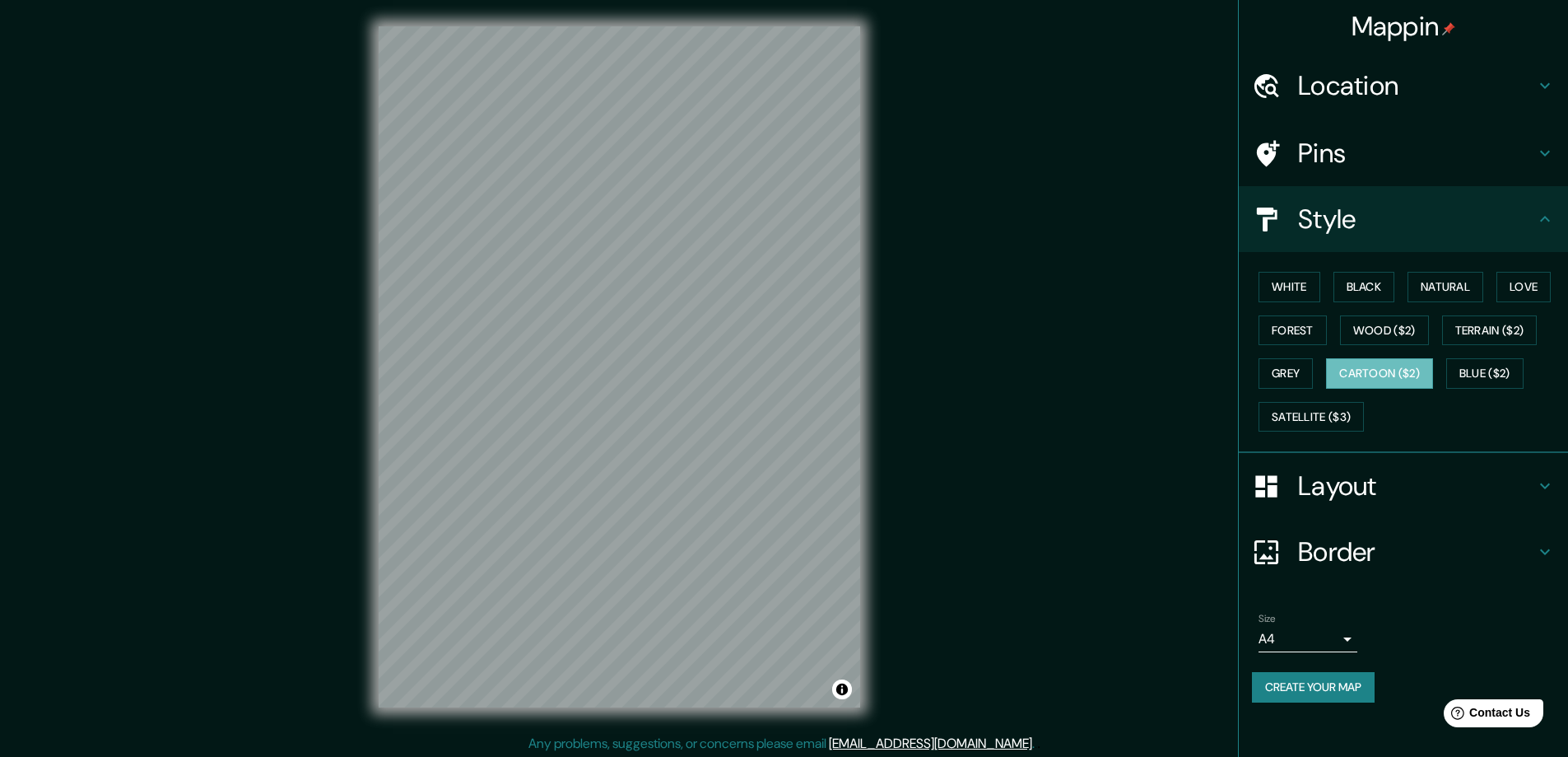
click at [1504, 357] on div "White Black Natural Love Forest Wood ($2) Terrain ($2) Grey Cartoon ($2) Blue (…" at bounding box center [1411, 351] width 317 height 173
click at [1504, 366] on button "Blue ($2)" at bounding box center [1485, 373] width 78 height 30
click at [1285, 283] on button "White" at bounding box center [1289, 287] width 61 height 30
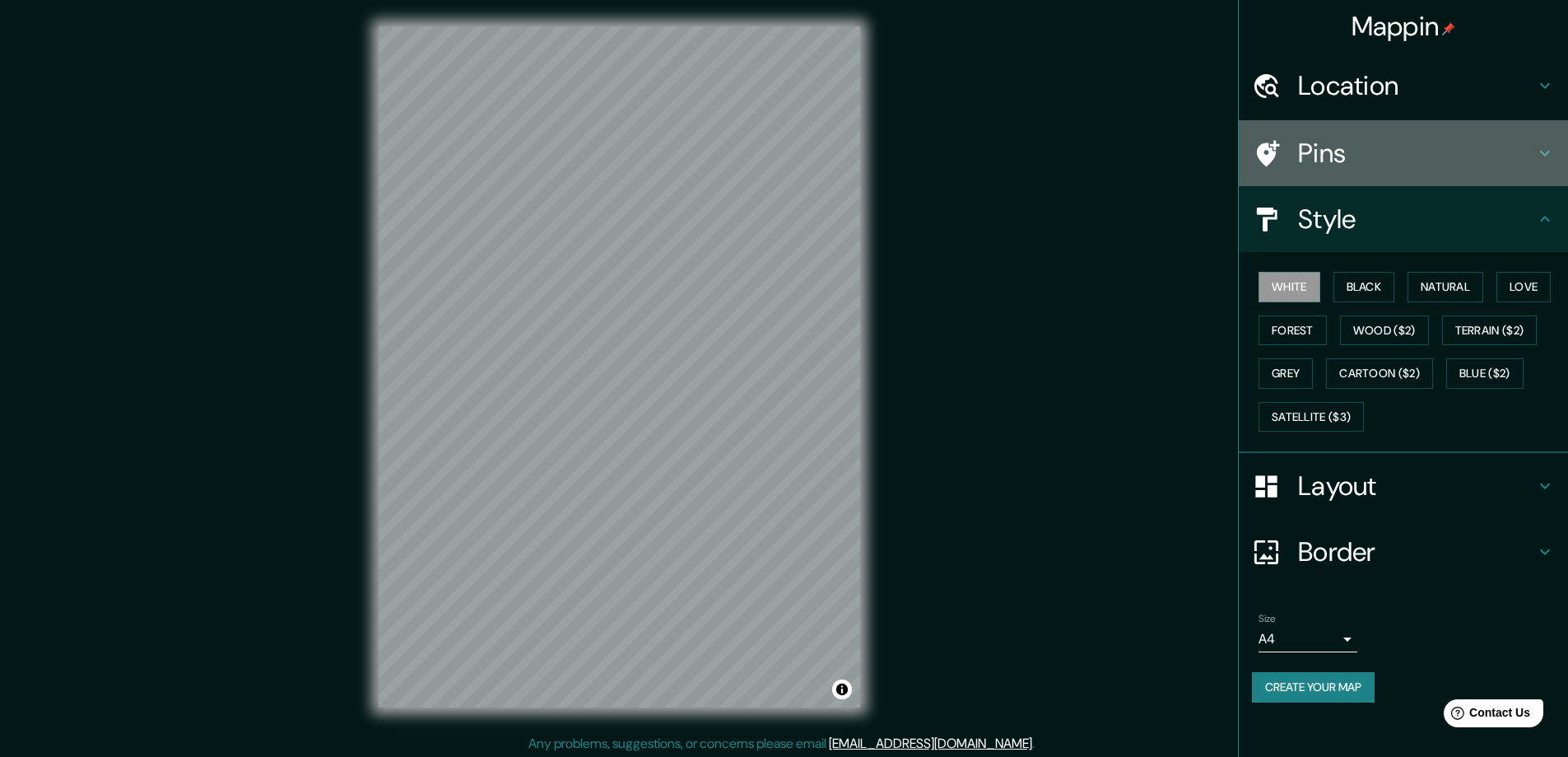
click at [1534, 161] on h4 "Pins" at bounding box center [1416, 153] width 237 height 33
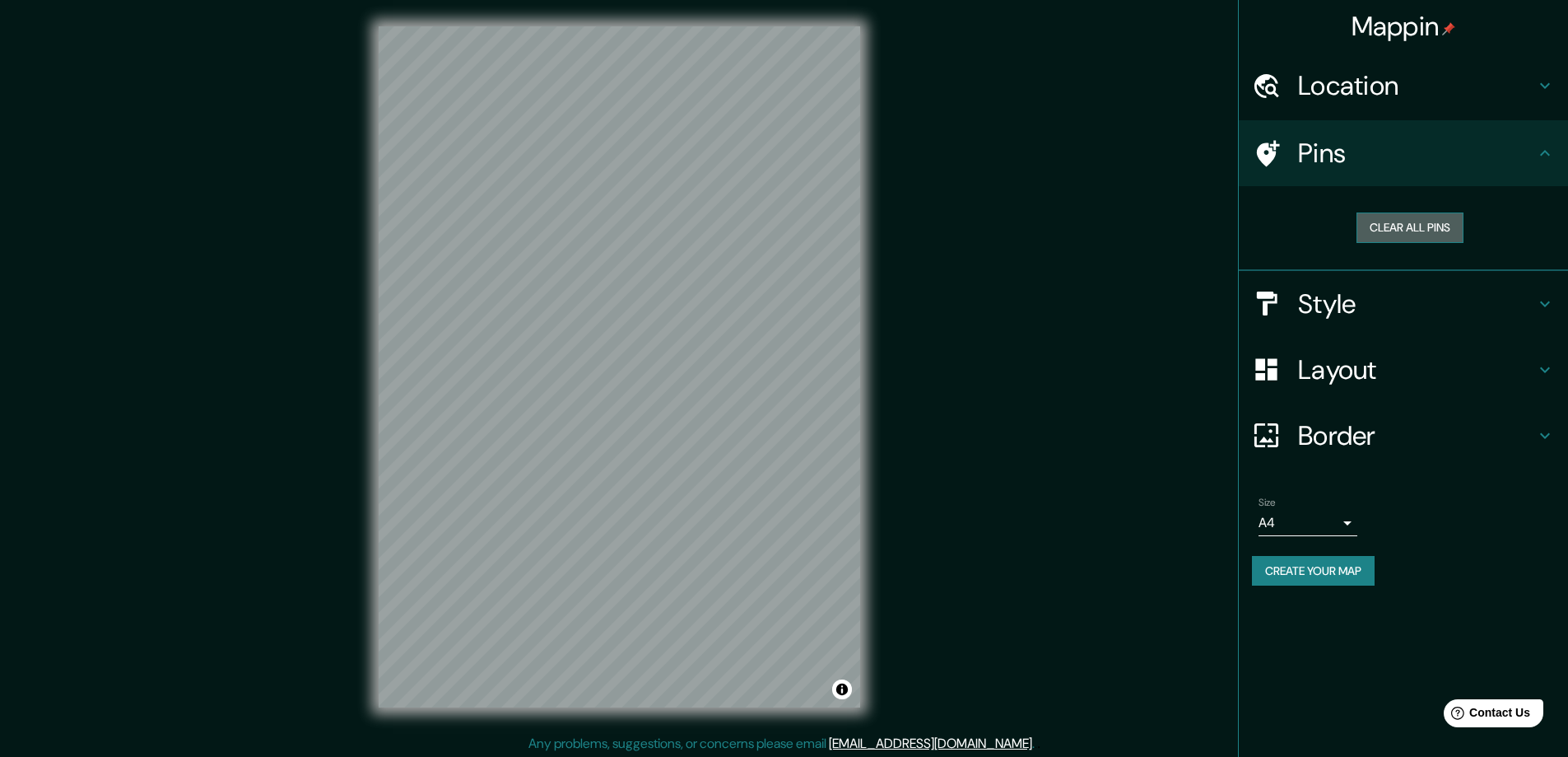
click at [1443, 237] on button "Clear all pins" at bounding box center [1410, 227] width 107 height 30
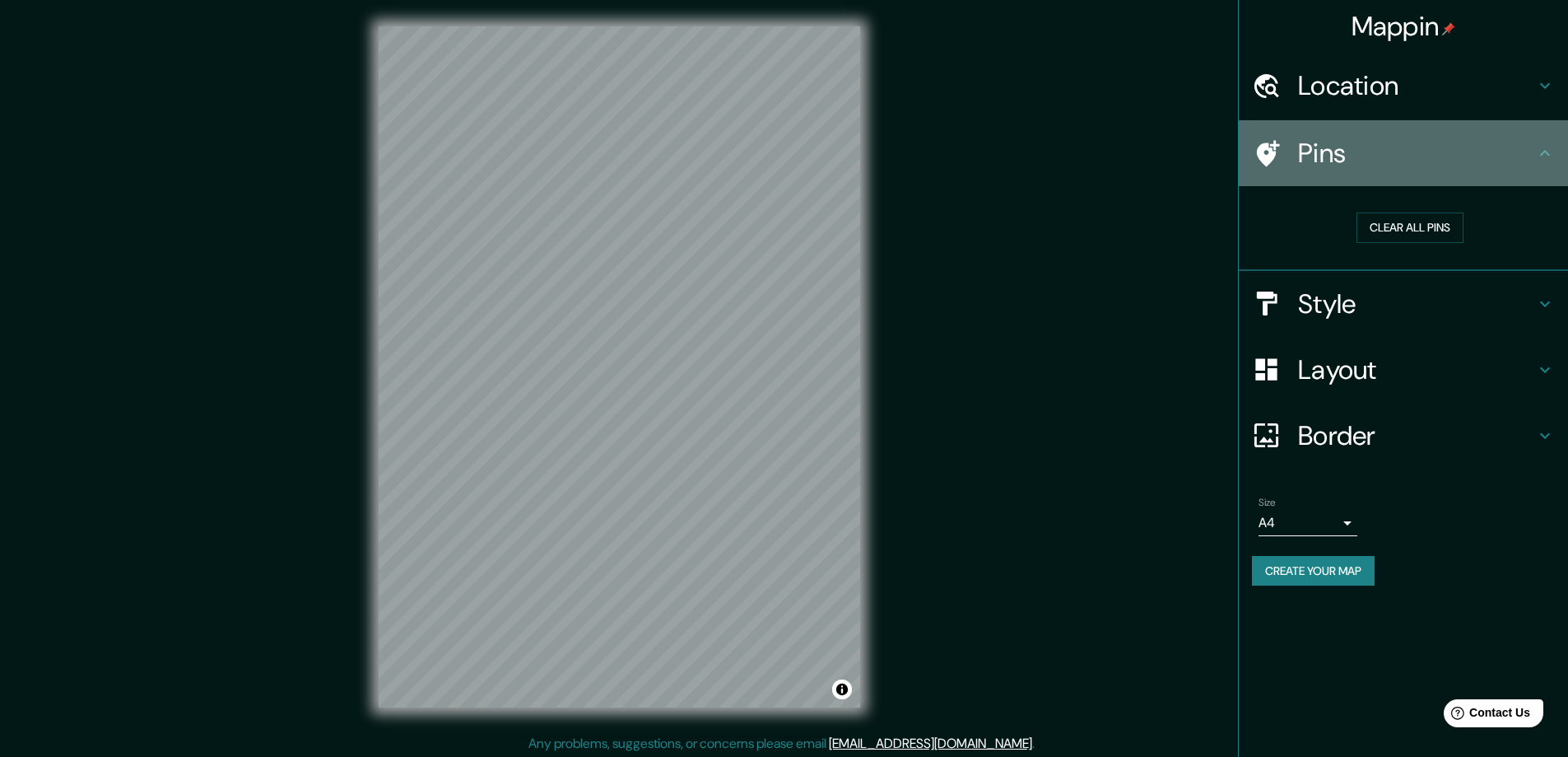
click at [1540, 157] on icon at bounding box center [1545, 154] width 20 height 20
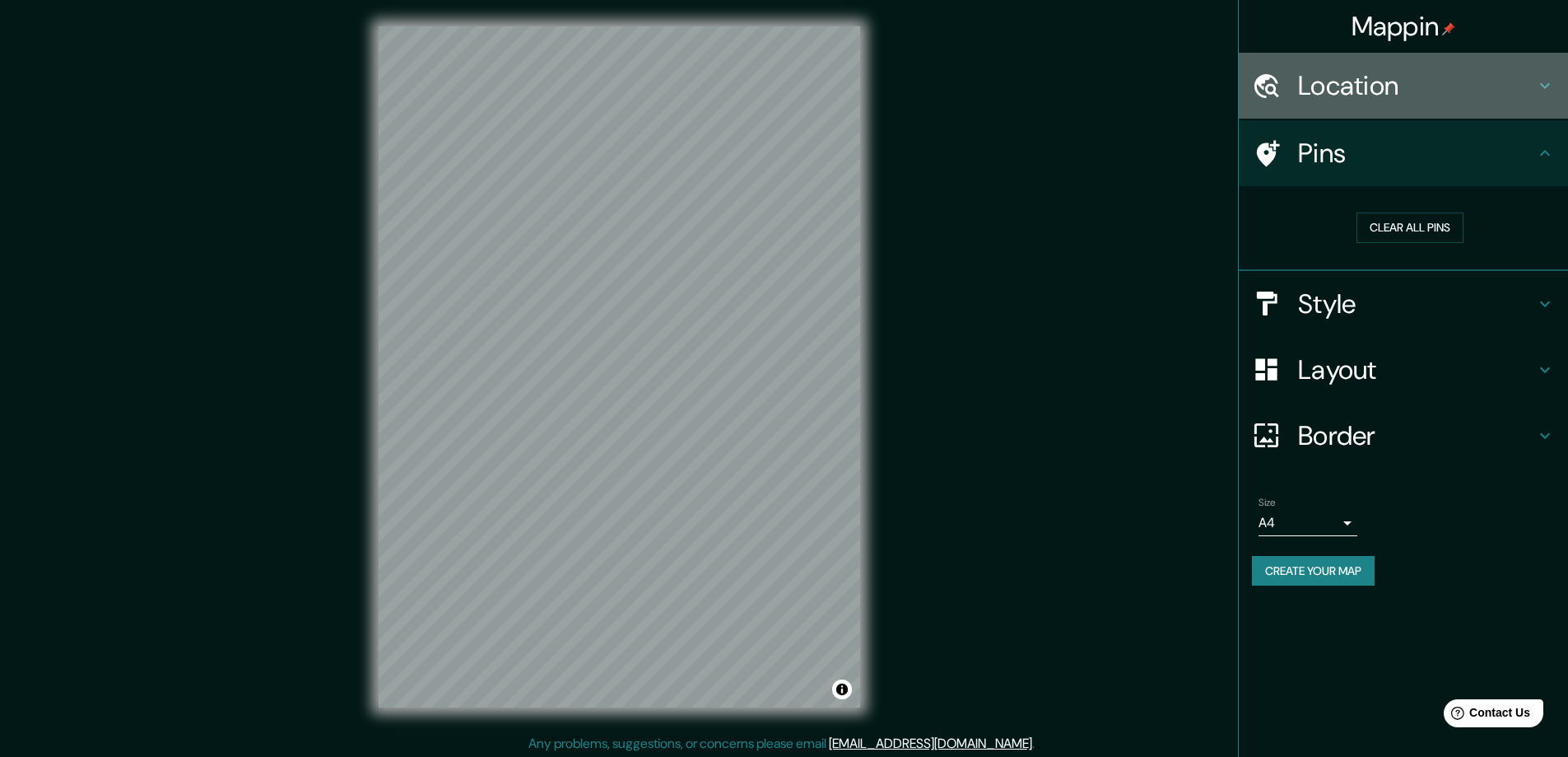
click at [1526, 96] on h4 "Location" at bounding box center [1416, 86] width 237 height 33
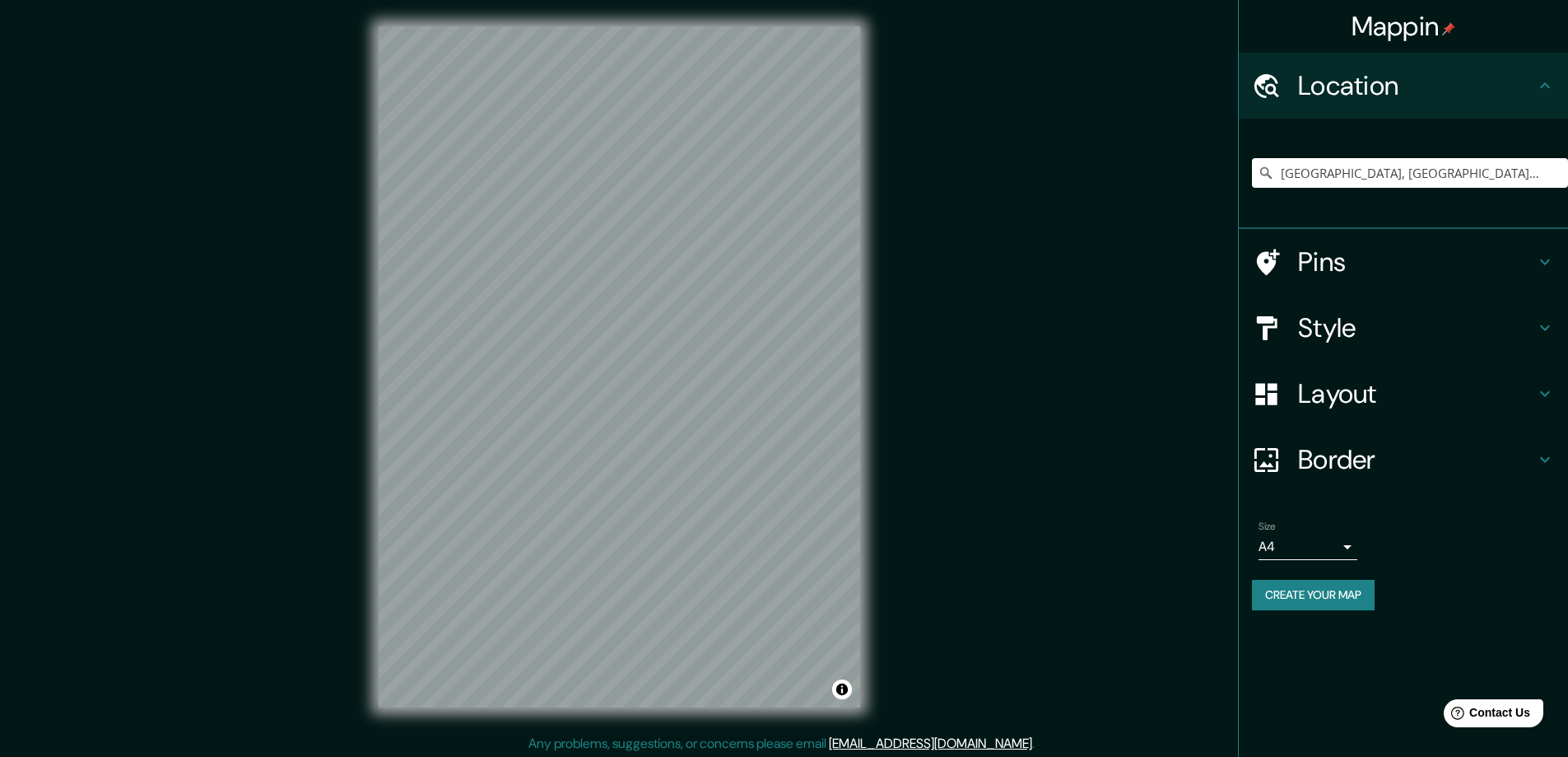
click at [1531, 92] on h4 "Location" at bounding box center [1416, 86] width 237 height 33
click at [1399, 324] on h4 "Style" at bounding box center [1416, 328] width 237 height 33
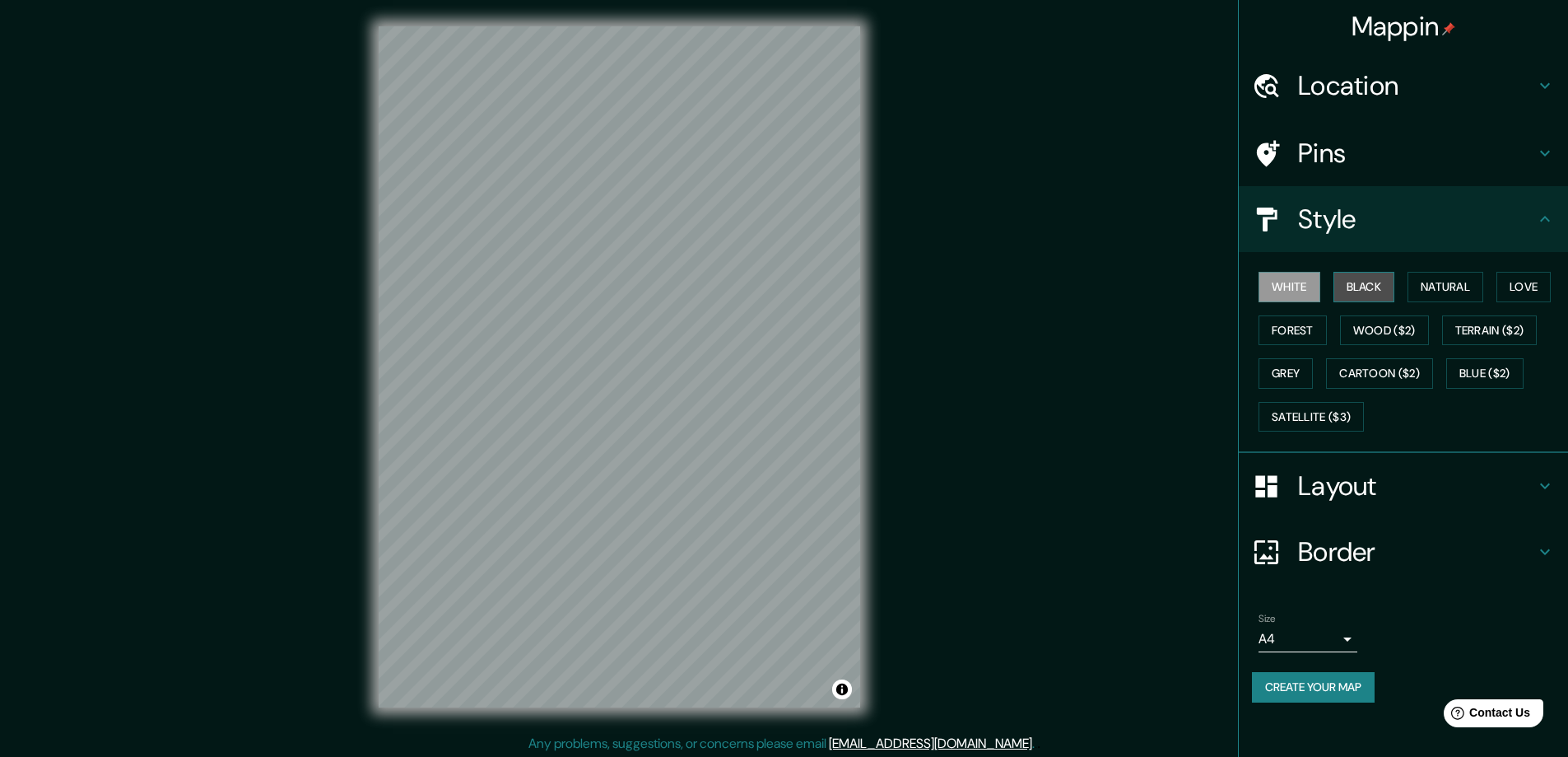
click at [1369, 299] on button "Black" at bounding box center [1364, 287] width 61 height 30
click at [1298, 286] on button "White" at bounding box center [1289, 287] width 61 height 30
click at [1293, 690] on button "Create your map" at bounding box center [1314, 687] width 123 height 30
click at [1380, 285] on button "Black" at bounding box center [1364, 287] width 61 height 30
click at [1455, 267] on div "White Black Natural Love Forest Wood ($2) Terrain ($2) Grey Cartoon ($2) Blue (…" at bounding box center [1411, 351] width 317 height 173
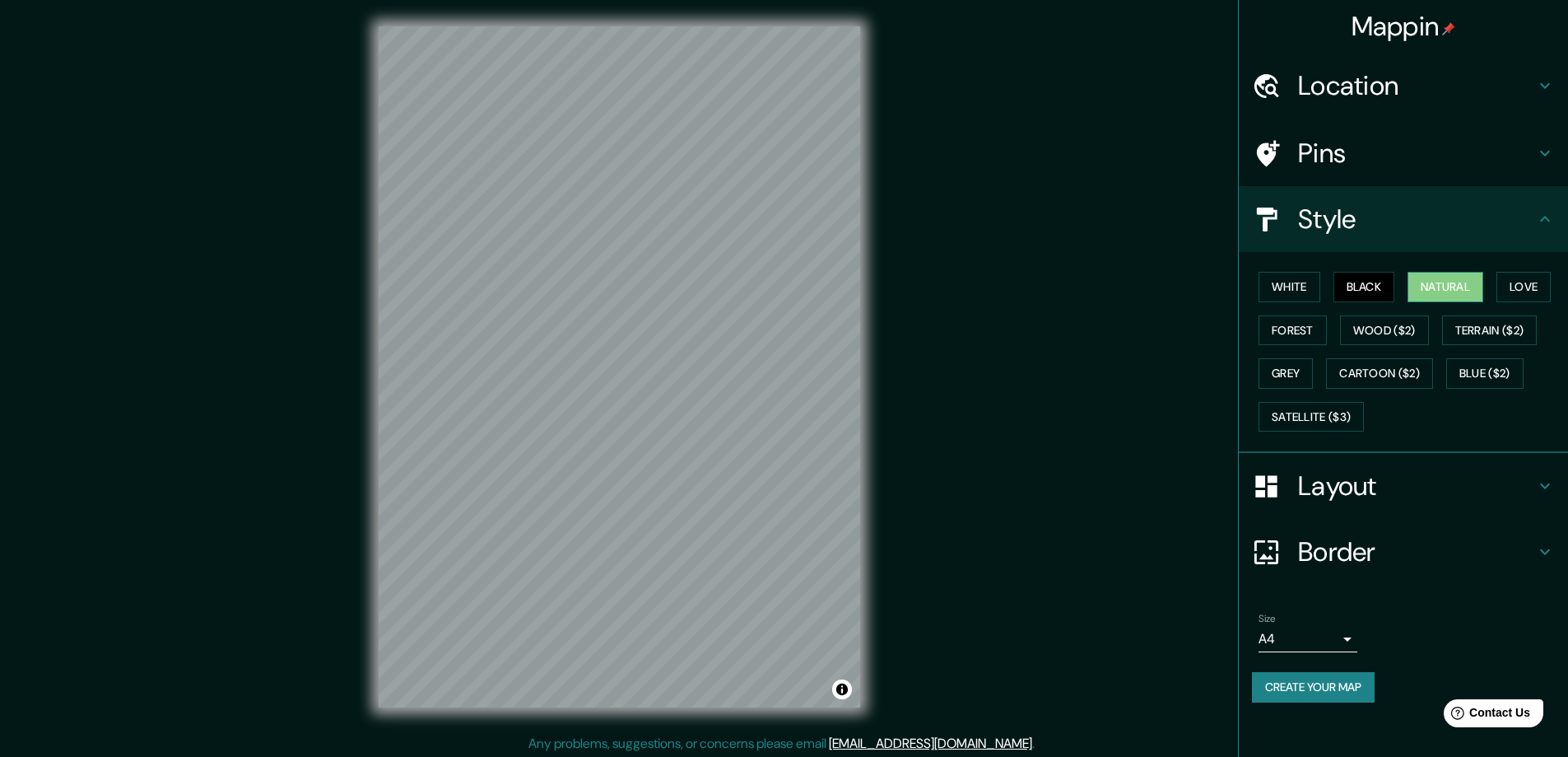
click at [1460, 275] on button "Natural" at bounding box center [1445, 287] width 76 height 30
click at [1543, 284] on button "Love" at bounding box center [1523, 287] width 54 height 30
click at [1288, 332] on button "Forest" at bounding box center [1293, 330] width 69 height 30
click at [1377, 283] on button "Black" at bounding box center [1364, 287] width 61 height 30
click at [1310, 291] on button "White" at bounding box center [1289, 287] width 61 height 30
